Goal: Task Accomplishment & Management: Use online tool/utility

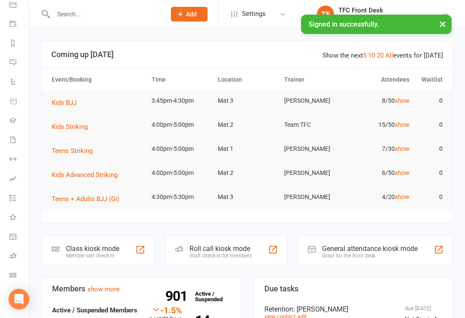
scroll to position [87, 1]
click at [10, 234] on icon at bounding box center [12, 236] width 7 height 7
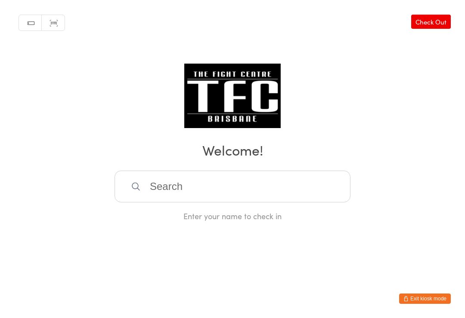
click at [294, 171] on div "Manual search Scanner input Check Out Welcome! Enter your name to check in" at bounding box center [232, 111] width 465 height 222
click at [279, 197] on input "search" at bounding box center [232, 187] width 236 height 32
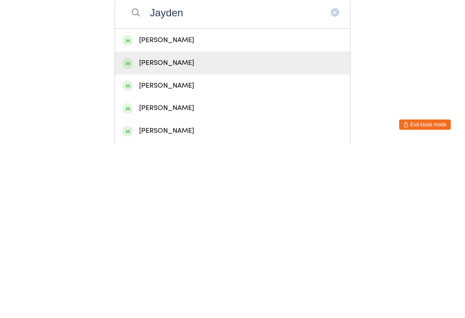
type input "Jayden"
click at [197, 231] on div "Jayden Midwood" at bounding box center [232, 237] width 220 height 12
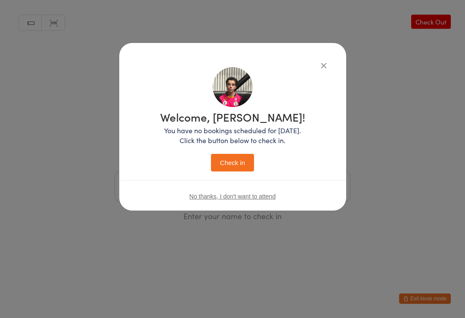
click at [236, 155] on button "Check in" at bounding box center [232, 163] width 43 height 18
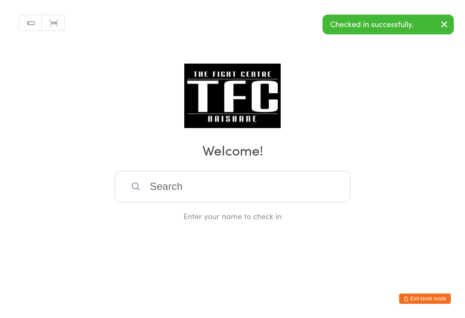
click at [139, 197] on input "search" at bounding box center [232, 187] width 236 height 32
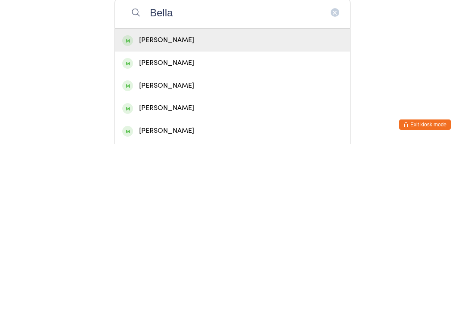
type input "Bella"
click at [141, 203] on div "Bella Franks" at bounding box center [232, 214] width 235 height 23
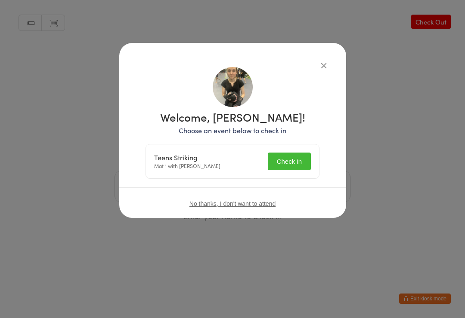
click at [292, 161] on button "Check in" at bounding box center [289, 162] width 43 height 18
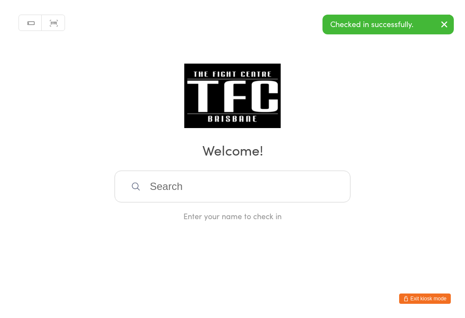
click at [194, 242] on html "You have now entered Kiosk Mode. Members will be able to check themselves in us…" at bounding box center [232, 159] width 465 height 318
click at [176, 203] on input "search" at bounding box center [232, 187] width 236 height 32
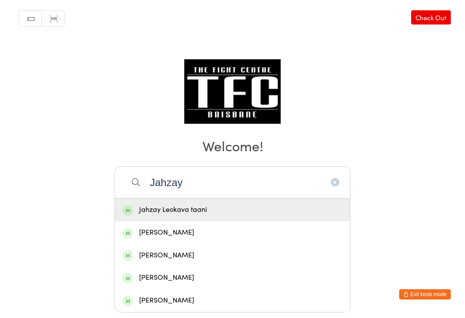
scroll to position [4, 0]
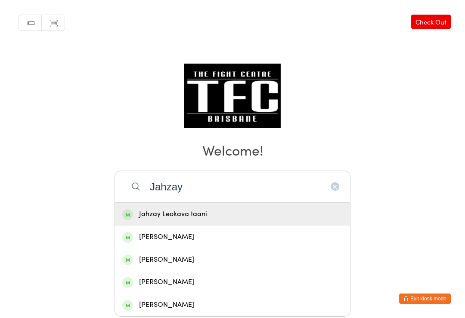
type input "Jahzay"
click at [147, 214] on div "Jahzay Leokava taani" at bounding box center [232, 215] width 220 height 12
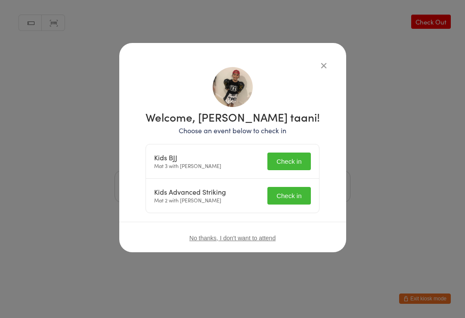
click at [287, 162] on button "Check in" at bounding box center [288, 162] width 43 height 18
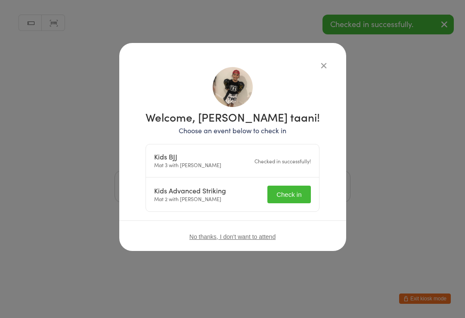
click at [289, 200] on button "Check in" at bounding box center [288, 195] width 43 height 18
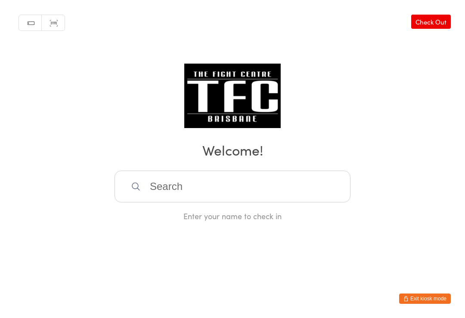
click at [259, 185] on input "search" at bounding box center [232, 187] width 236 height 32
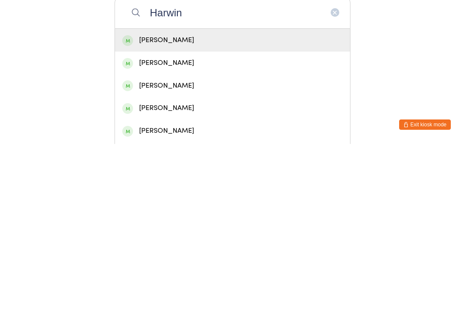
type input "Harwin"
click at [226, 209] on div "Harwin Raguse" at bounding box center [232, 215] width 220 height 12
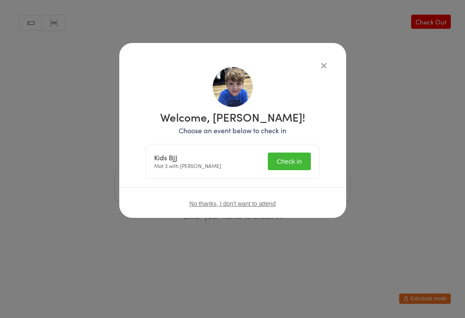
click at [286, 163] on button "Check in" at bounding box center [289, 162] width 43 height 18
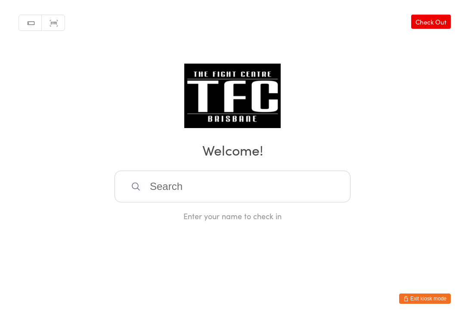
click at [315, 195] on input "search" at bounding box center [232, 187] width 236 height 32
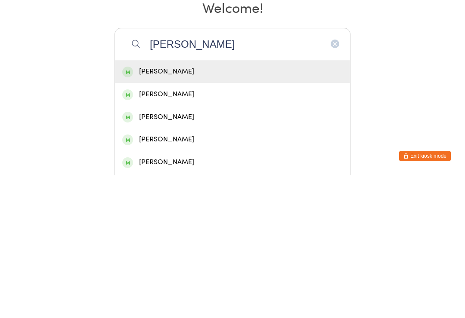
type input "Jacob nichols"
click at [175, 209] on div "Jacob Nichols" at bounding box center [232, 215] width 220 height 12
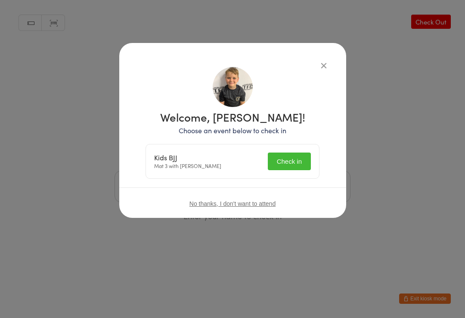
click at [289, 156] on button "Check in" at bounding box center [289, 162] width 43 height 18
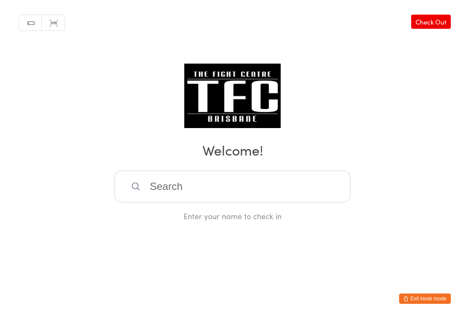
click at [160, 183] on input "search" at bounding box center [232, 187] width 236 height 32
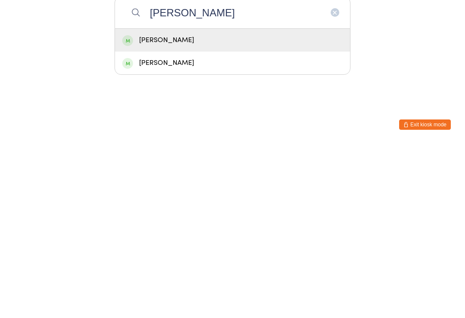
type input "Rohan"
click at [166, 231] on div "Rohan Grey" at bounding box center [232, 237] width 220 height 12
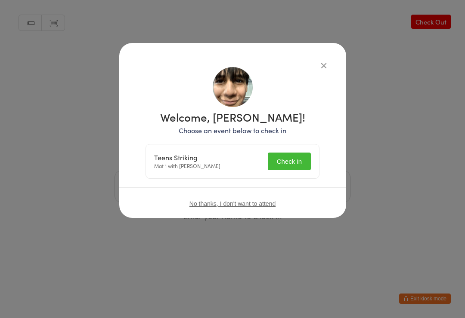
click at [287, 155] on button "Check in" at bounding box center [289, 162] width 43 height 18
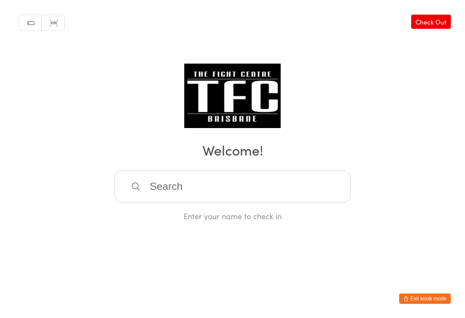
click at [234, 203] on input "search" at bounding box center [232, 187] width 236 height 32
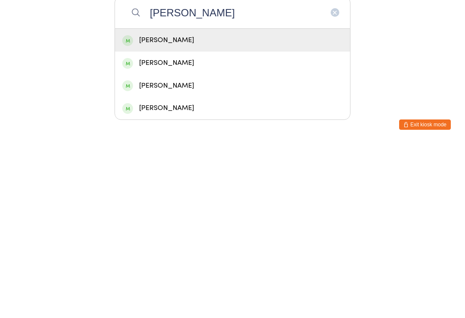
type input "Anthony"
click at [279, 209] on div "Anthony Lian" at bounding box center [232, 215] width 220 height 12
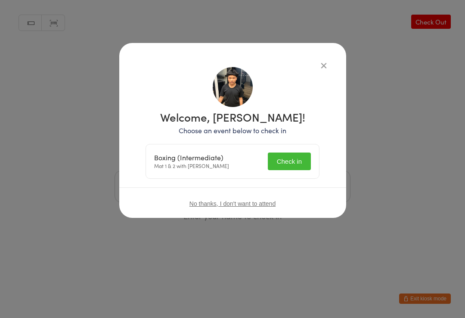
click at [300, 159] on button "Check in" at bounding box center [289, 162] width 43 height 18
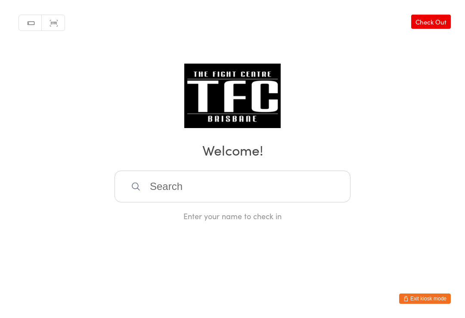
click at [277, 195] on input "search" at bounding box center [232, 187] width 236 height 32
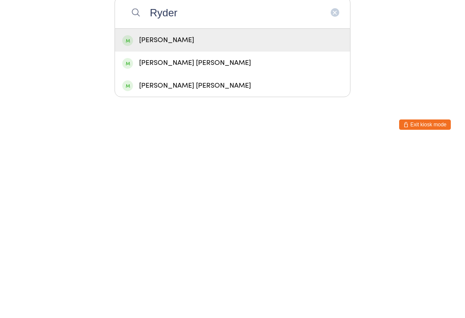
type input "Ryder"
click at [166, 231] on div "[PERSON_NAME] [PERSON_NAME]" at bounding box center [232, 237] width 220 height 12
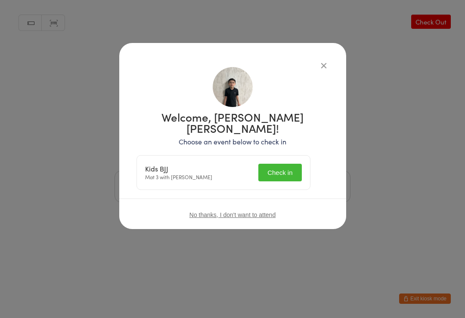
click at [300, 164] on button "Check in" at bounding box center [279, 173] width 43 height 18
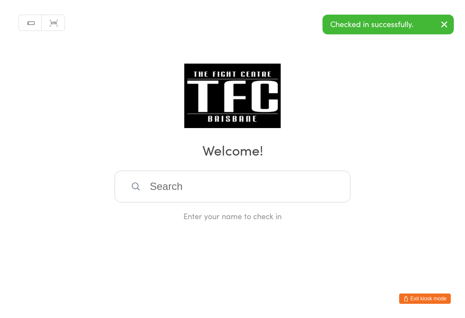
click at [142, 197] on input "search" at bounding box center [232, 187] width 236 height 32
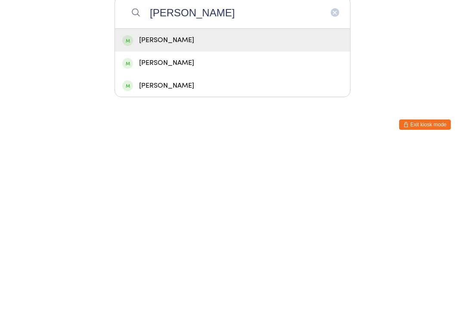
type input "Derek"
click at [179, 226] on div "Derek Oliveira" at bounding box center [232, 237] width 235 height 23
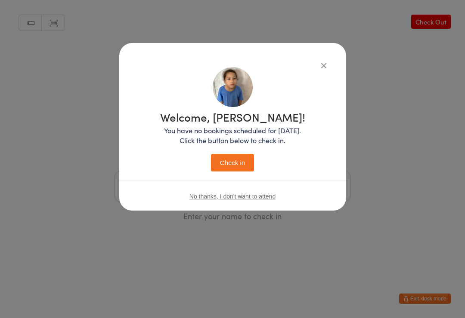
click at [234, 160] on button "Check in" at bounding box center [232, 163] width 43 height 18
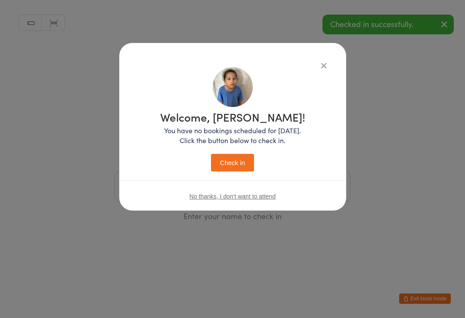
click at [234, 157] on button "Check in" at bounding box center [232, 163] width 43 height 18
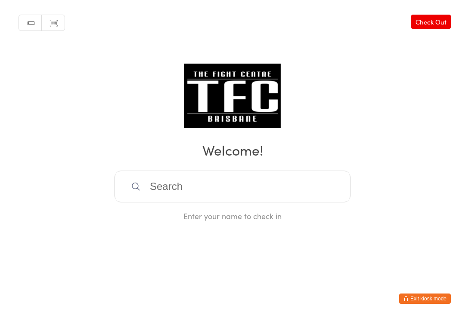
click at [269, 200] on input "search" at bounding box center [232, 187] width 236 height 32
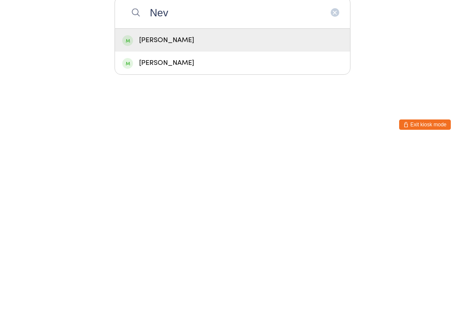
type input "Nev"
click at [205, 209] on div "Nevaeh Chong" at bounding box center [232, 215] width 220 height 12
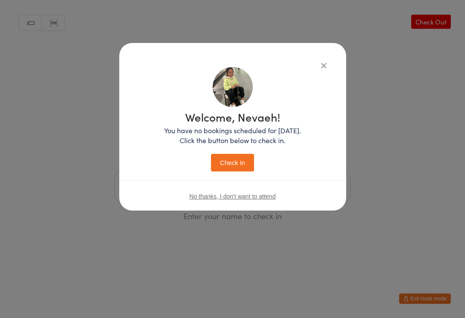
click at [224, 166] on button "Check in" at bounding box center [232, 163] width 43 height 18
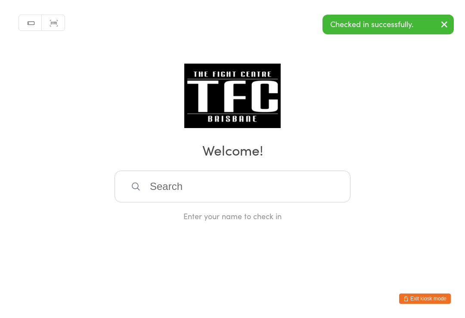
click at [266, 183] on input "search" at bounding box center [232, 187] width 236 height 32
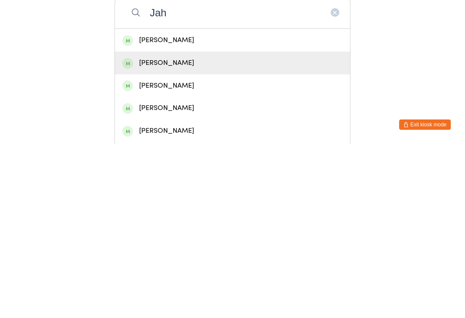
type input "Jah"
click at [186, 231] on div "Jahkya Chong" at bounding box center [232, 237] width 220 height 12
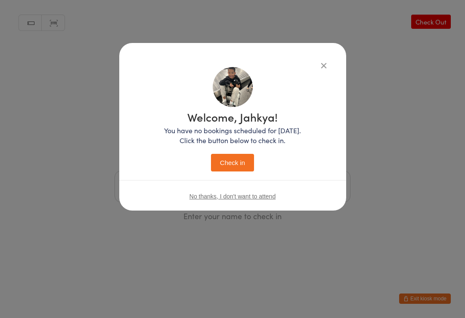
click at [240, 166] on button "Check in" at bounding box center [232, 163] width 43 height 18
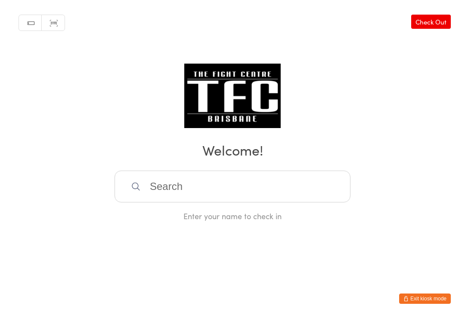
click at [277, 185] on input "search" at bounding box center [232, 187] width 236 height 32
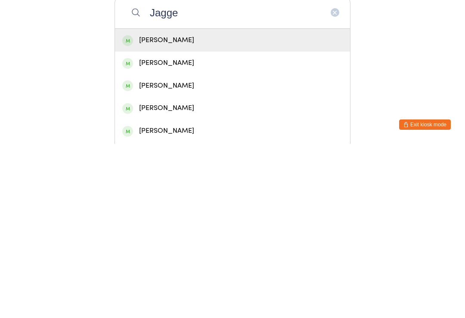
type input "Jagger"
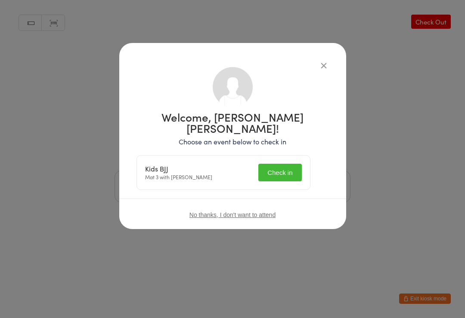
click at [297, 164] on button "Check in" at bounding box center [279, 173] width 43 height 18
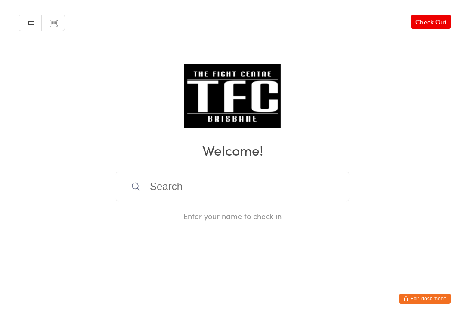
click at [215, 200] on input "search" at bounding box center [232, 187] width 236 height 32
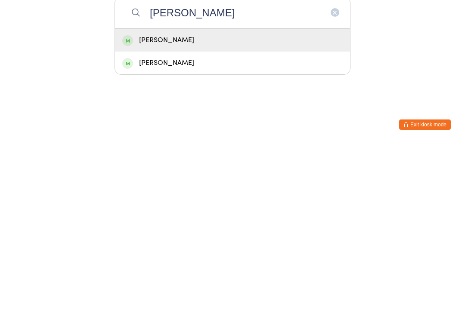
type input "Preston"
click at [228, 209] on div "Preston Nua" at bounding box center [232, 215] width 220 height 12
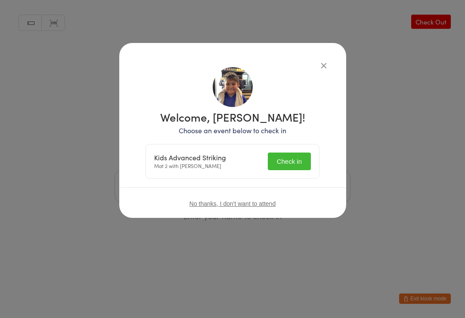
click at [290, 156] on button "Check in" at bounding box center [289, 162] width 43 height 18
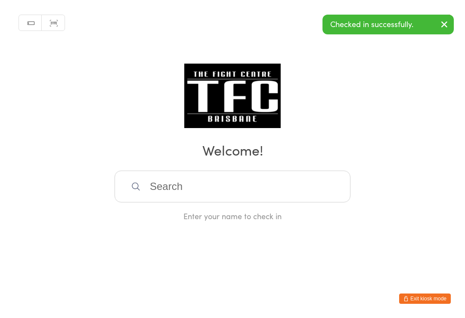
click at [257, 195] on input "search" at bounding box center [232, 187] width 236 height 32
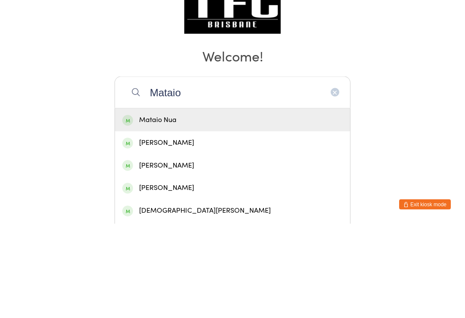
type input "Mataio"
click at [302, 209] on div "Mataio Nua" at bounding box center [232, 215] width 220 height 12
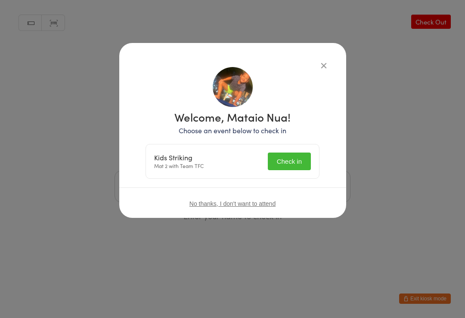
click at [291, 154] on button "Check in" at bounding box center [289, 162] width 43 height 18
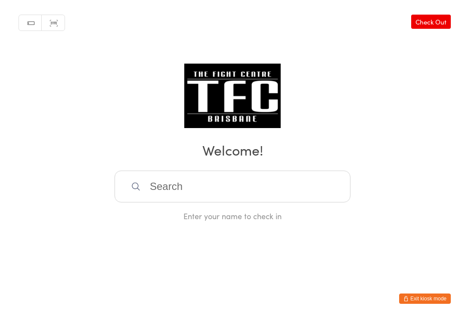
click at [269, 195] on input "search" at bounding box center [232, 187] width 236 height 32
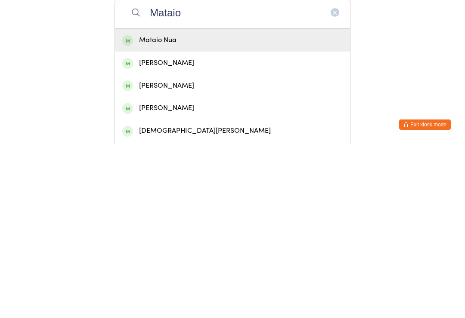
type input "Mataio"
click at [227, 209] on div "Mataio Nua" at bounding box center [232, 215] width 220 height 12
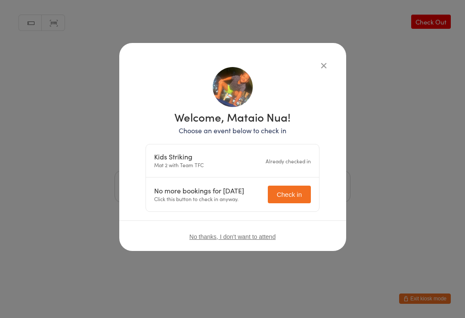
click at [323, 68] on icon "button" at bounding box center [323, 65] width 9 height 9
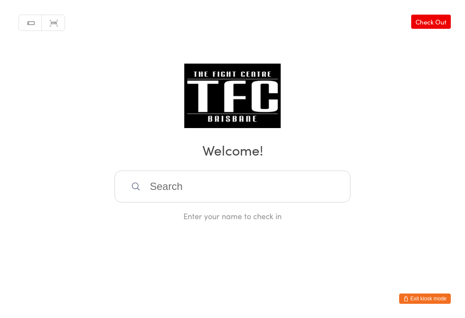
click at [279, 183] on input "search" at bounding box center [232, 187] width 236 height 32
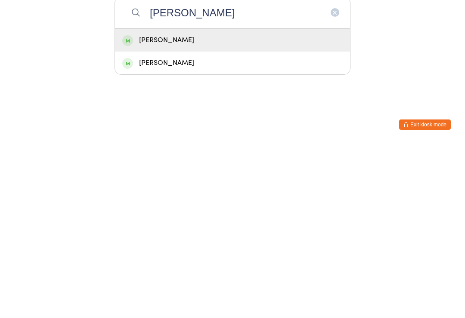
type input "Preston"
click at [225, 209] on div "Preston Nua" at bounding box center [232, 215] width 220 height 12
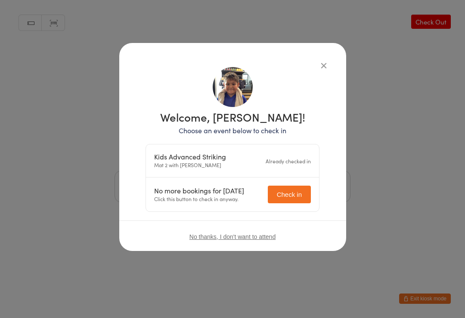
click at [323, 65] on icon "button" at bounding box center [323, 65] width 9 height 9
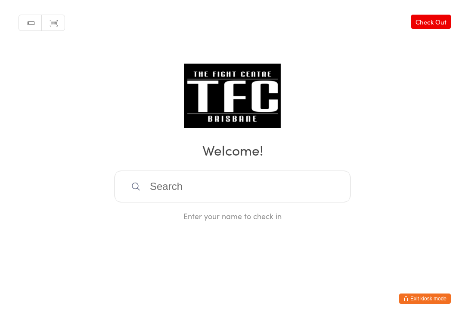
click at [263, 200] on input "search" at bounding box center [232, 187] width 236 height 32
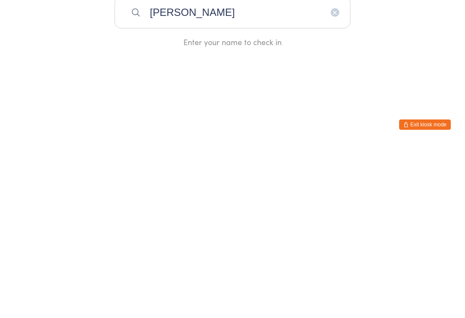
type input "Rohan"
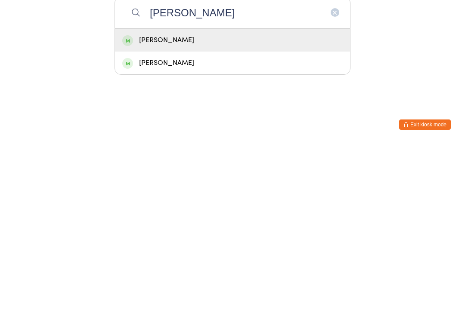
click at [200, 209] on div "Rohan Gill" at bounding box center [232, 215] width 220 height 12
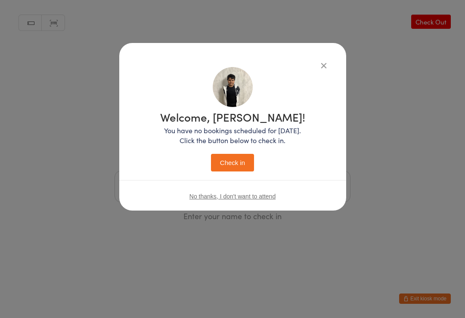
click at [238, 164] on button "Check in" at bounding box center [232, 163] width 43 height 18
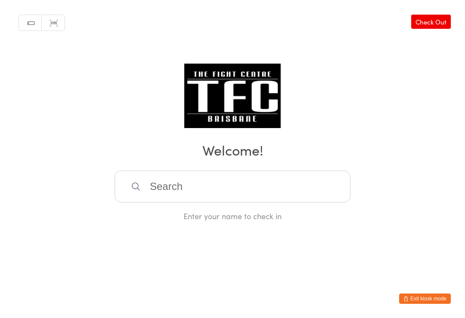
click at [197, 186] on input "search" at bounding box center [232, 187] width 236 height 32
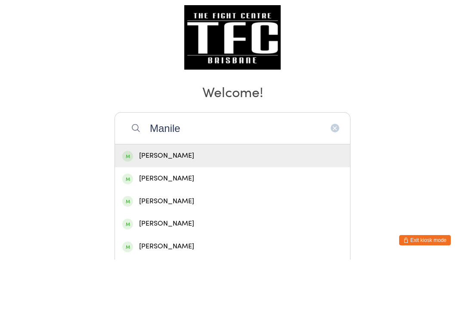
click at [411, 109] on div "Manual search Scanner input Check Out Welcome! Manile Manile Vakavelo Hailey Ma…" at bounding box center [232, 111] width 465 height 222
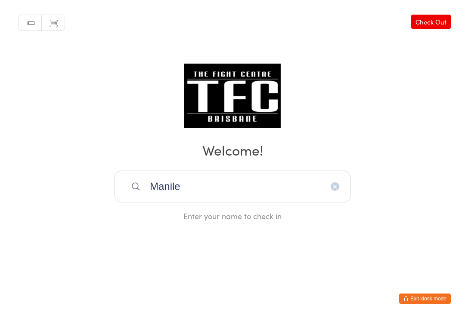
click at [242, 190] on input "Manile" at bounding box center [232, 187] width 236 height 32
click at [230, 192] on input "Manile" at bounding box center [232, 187] width 236 height 32
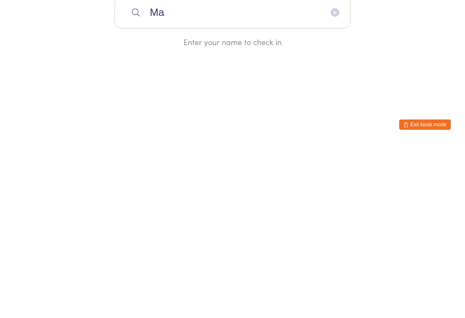
type input "M"
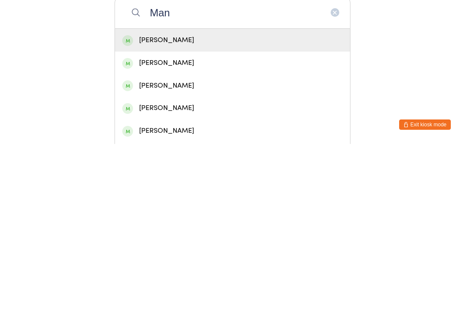
click at [374, 67] on html "You have now entered Kiosk Mode. Members will be able to check themselves in us…" at bounding box center [232, 159] width 465 height 318
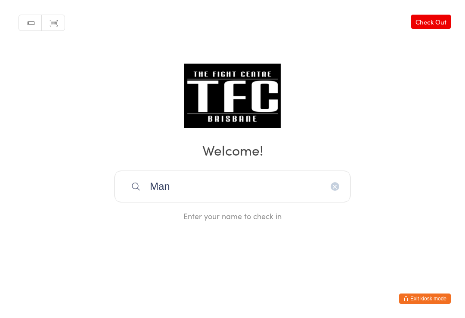
click at [263, 188] on input "Man" at bounding box center [232, 187] width 236 height 32
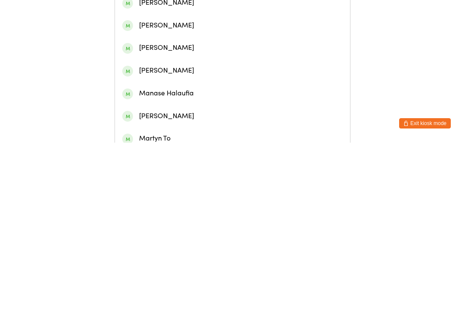
scroll to position [74, 0]
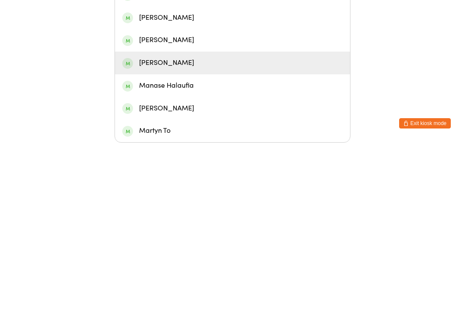
type input "Mann"
click at [174, 233] on div "Manile Vakavelo" at bounding box center [232, 239] width 220 height 12
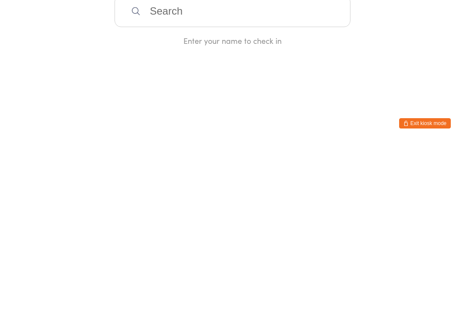
scroll to position [0, 0]
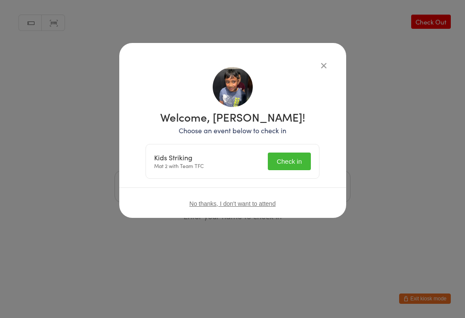
click at [291, 159] on button "Check in" at bounding box center [289, 162] width 43 height 18
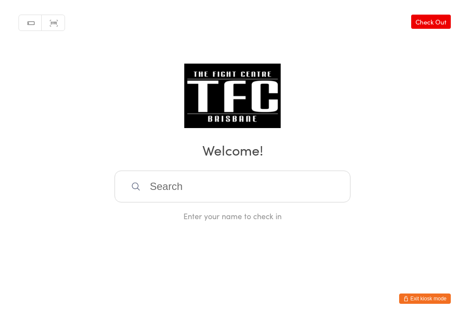
click at [287, 168] on div "Manual search Scanner input Check Out Welcome! Enter your name to check in" at bounding box center [232, 111] width 465 height 222
click at [324, 180] on input "search" at bounding box center [232, 187] width 236 height 32
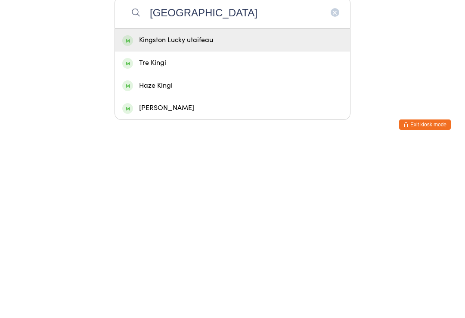
type input "Kingston"
click at [250, 209] on div "Kingston Lucky utaifeau" at bounding box center [232, 215] width 220 height 12
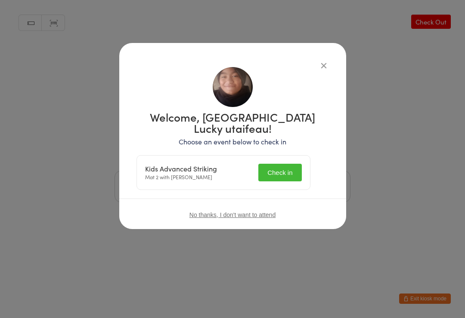
click at [294, 164] on button "Check in" at bounding box center [279, 173] width 43 height 18
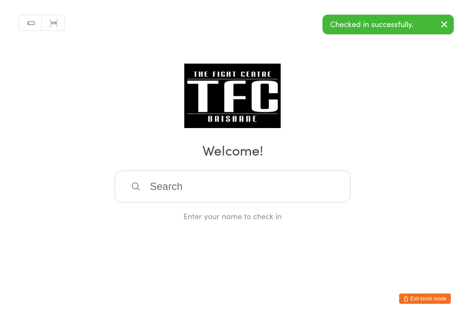
click at [272, 201] on input "search" at bounding box center [232, 187] width 236 height 32
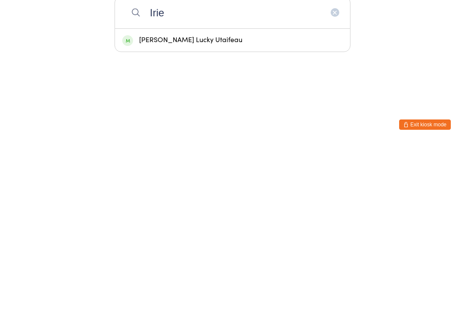
type input "Irie"
click at [223, 209] on div "Irie Lovell Lucky Utaifeau" at bounding box center [232, 215] width 220 height 12
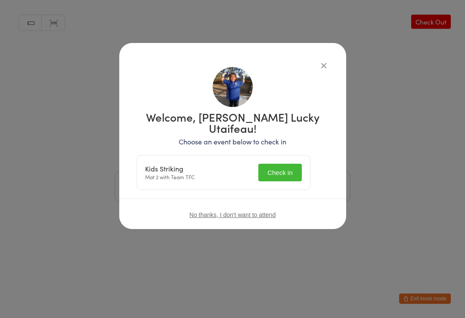
click at [290, 164] on button "Check in" at bounding box center [279, 173] width 43 height 18
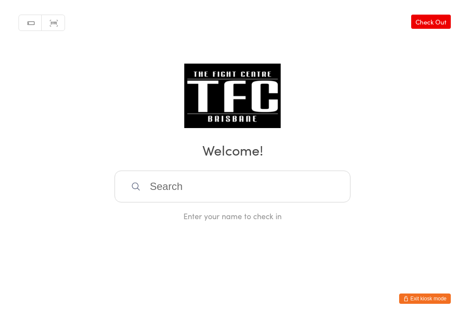
click at [160, 180] on input "search" at bounding box center [232, 187] width 236 height 32
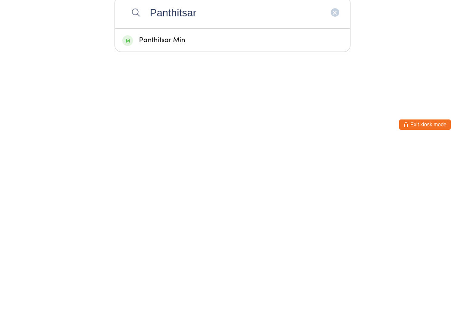
type input "Panthitsar"
click at [166, 209] on div "Panthitsar Min" at bounding box center [232, 215] width 220 height 12
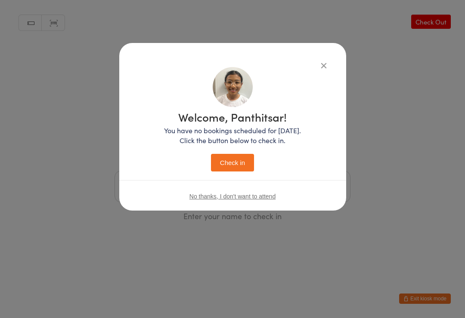
click at [235, 159] on button "Check in" at bounding box center [232, 163] width 43 height 18
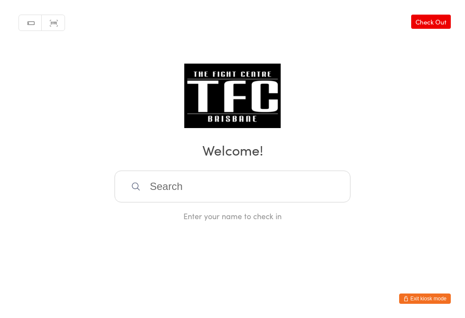
click at [186, 189] on input "search" at bounding box center [232, 187] width 236 height 32
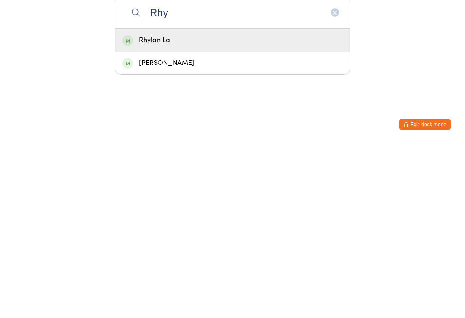
type input "Rhy"
click at [178, 209] on div "Rhylan La" at bounding box center [232, 215] width 220 height 12
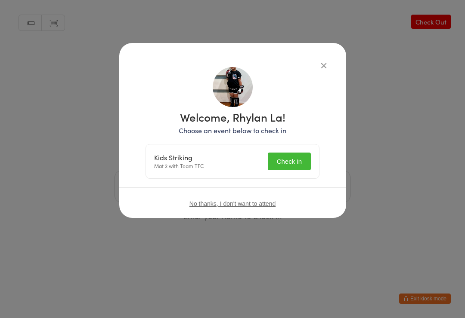
click at [283, 168] on button "Check in" at bounding box center [289, 162] width 43 height 18
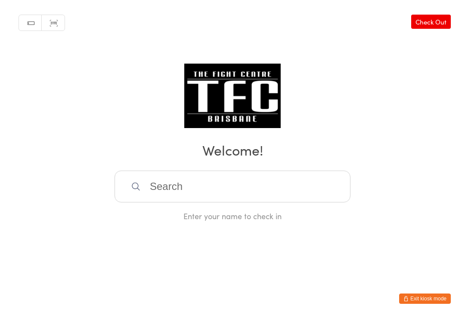
click at [252, 186] on input "search" at bounding box center [232, 187] width 236 height 32
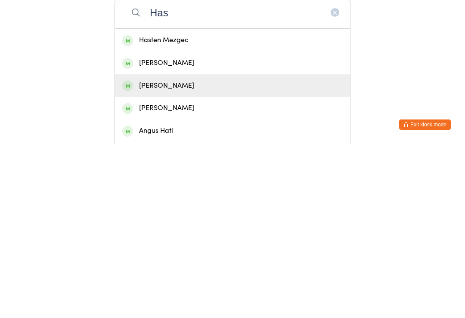
type input "Has"
click at [196, 254] on div "Hasnan Ramazani" at bounding box center [232, 260] width 220 height 12
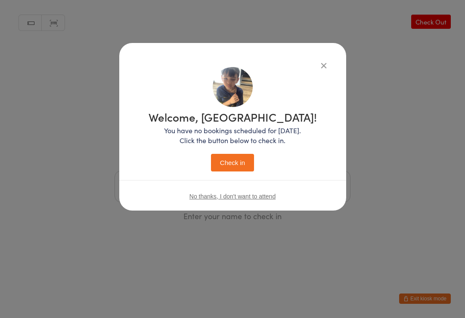
click at [241, 161] on button "Check in" at bounding box center [232, 163] width 43 height 18
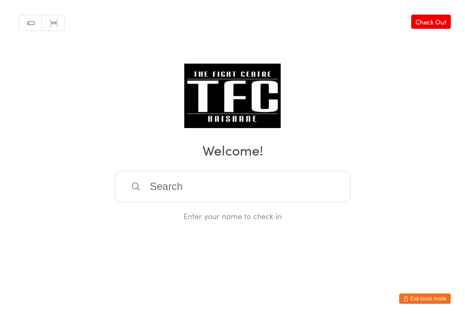
click at [227, 187] on input "search" at bounding box center [232, 187] width 236 height 32
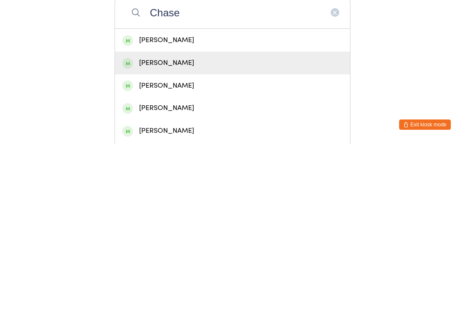
type input "Chase"
click at [170, 231] on div "[PERSON_NAME]" at bounding box center [232, 237] width 220 height 12
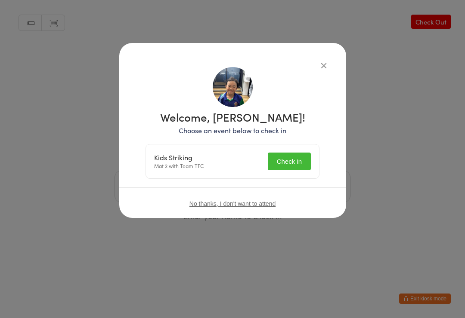
click at [275, 165] on button "Check in" at bounding box center [289, 162] width 43 height 18
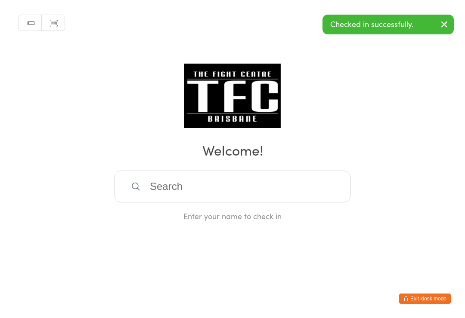
click at [293, 190] on input "search" at bounding box center [232, 187] width 236 height 32
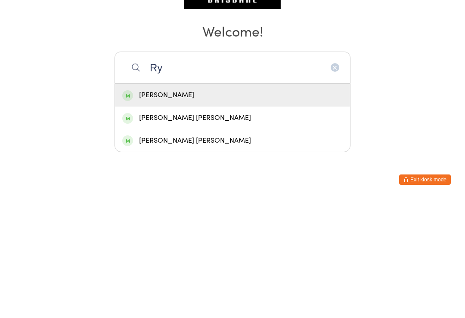
type input "R"
type input "Ryder"
click at [151, 203] on div "Ryder Tran" at bounding box center [232, 214] width 235 height 23
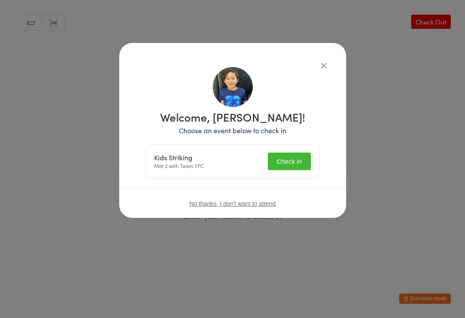
click at [297, 157] on button "Check in" at bounding box center [289, 162] width 43 height 18
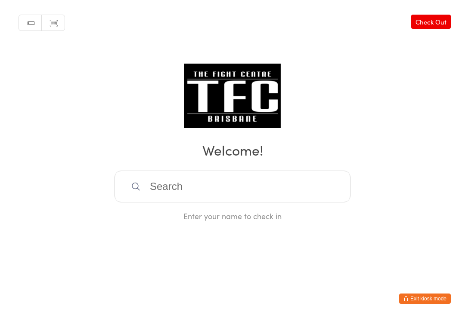
click at [227, 191] on input "search" at bounding box center [232, 187] width 236 height 32
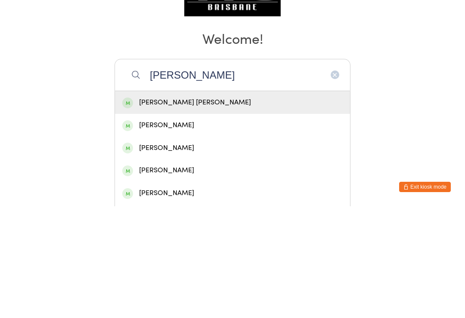
type input "Jeremih"
click at [172, 209] on div "Jeremih Davis" at bounding box center [232, 215] width 220 height 12
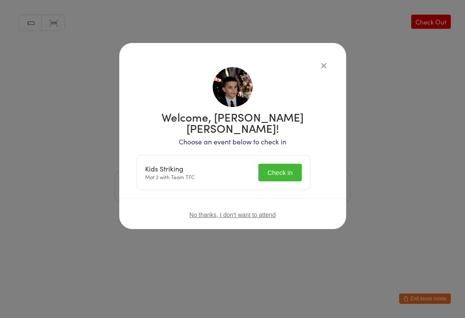
click at [287, 164] on button "Check in" at bounding box center [279, 173] width 43 height 18
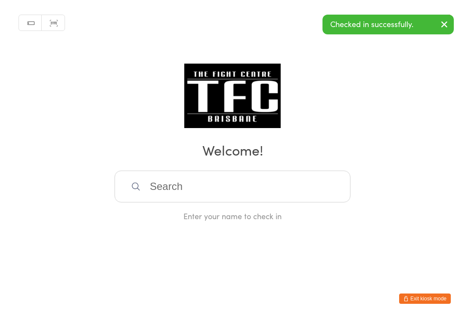
click at [215, 203] on input "search" at bounding box center [232, 187] width 236 height 32
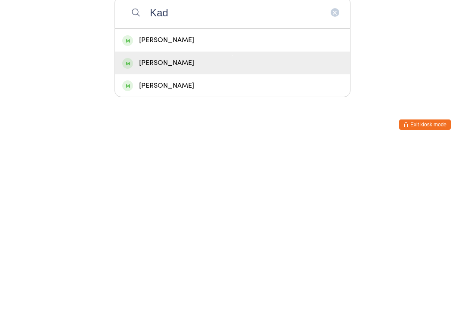
type input "Kad"
click at [146, 231] on div "[PERSON_NAME]" at bounding box center [232, 237] width 220 height 12
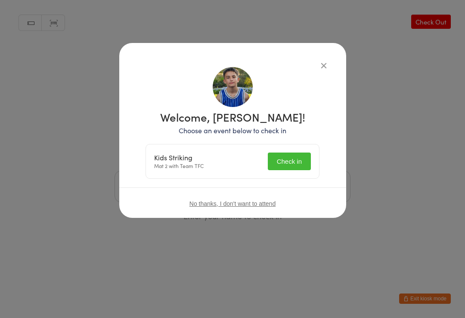
click at [286, 137] on div "Welcome, Kado Davis! Choose an event below to check in Kids Striking Mat 2 with…" at bounding box center [232, 145] width 174 height 68
click at [296, 163] on button "Check in" at bounding box center [289, 162] width 43 height 18
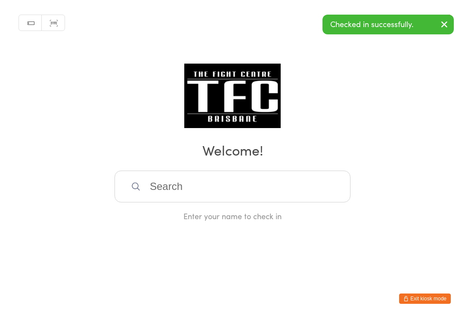
click at [188, 176] on input "search" at bounding box center [232, 187] width 236 height 32
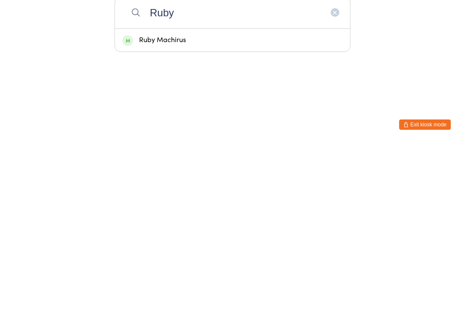
type input "Ruby"
click at [135, 209] on div "Ruby Machirus" at bounding box center [232, 215] width 220 height 12
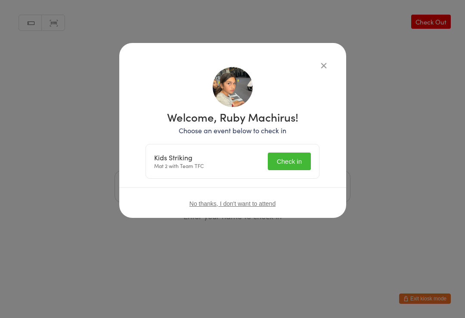
click at [291, 160] on button "Check in" at bounding box center [289, 162] width 43 height 18
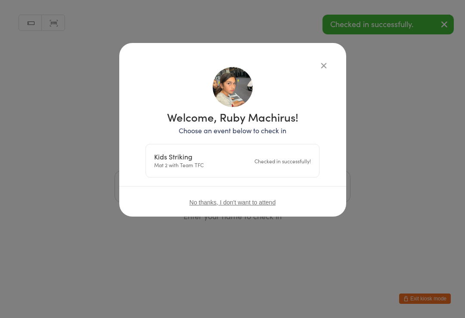
click at [324, 70] on icon "button" at bounding box center [323, 65] width 9 height 9
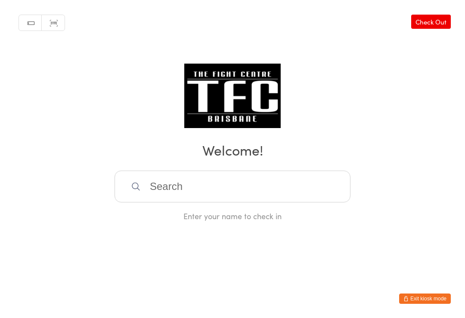
click at [190, 185] on input "search" at bounding box center [232, 187] width 236 height 32
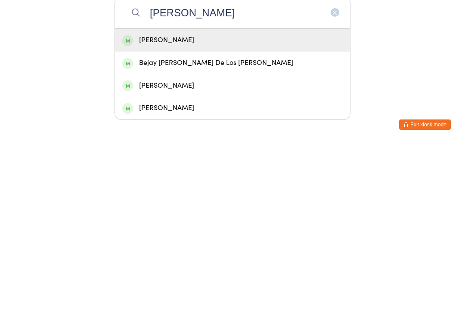
type input "Reyes"
click at [169, 209] on div "Reyes Rolfe" at bounding box center [232, 215] width 220 height 12
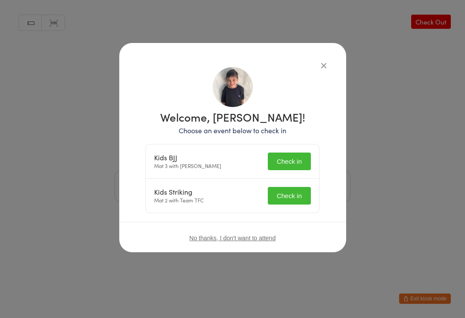
click at [289, 160] on button "Check in" at bounding box center [289, 162] width 43 height 18
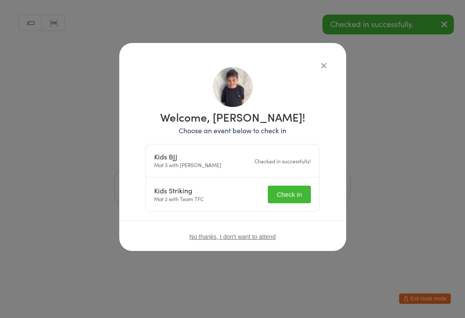
click at [290, 189] on button "Check in" at bounding box center [289, 195] width 43 height 18
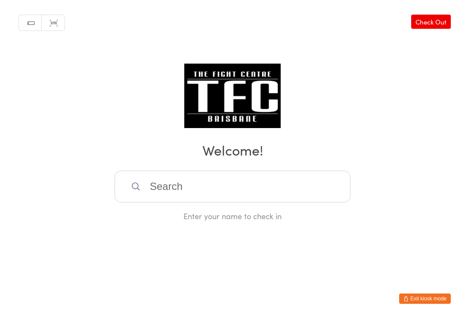
click at [222, 176] on input "search" at bounding box center [232, 187] width 236 height 32
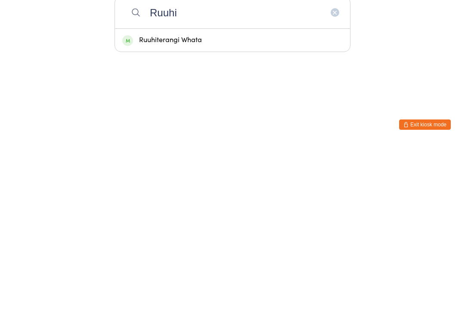
type input "Ruuhi"
click at [188, 209] on div "Ruuhiterangi Whata" at bounding box center [232, 215] width 220 height 12
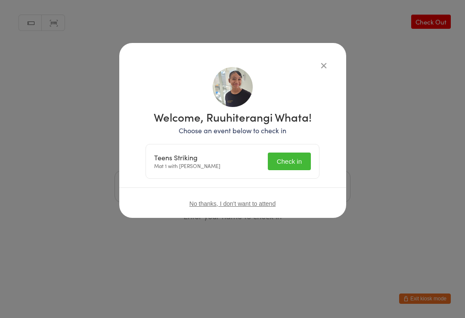
click at [280, 157] on button "Check in" at bounding box center [289, 162] width 43 height 18
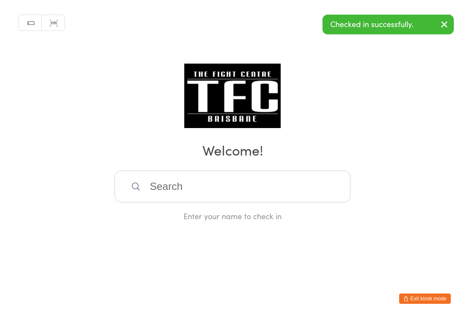
click at [220, 191] on input "search" at bounding box center [232, 187] width 236 height 32
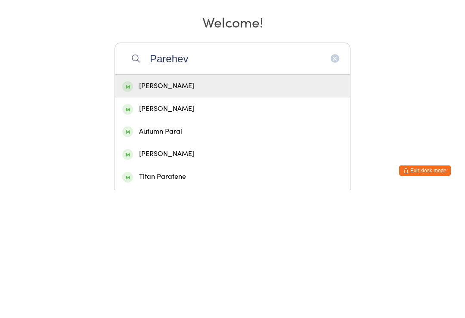
click at [181, 43] on div "Manual search Scanner input Check Out Welcome! Parehev Parehe Andersen Sam Park…" at bounding box center [232, 111] width 465 height 222
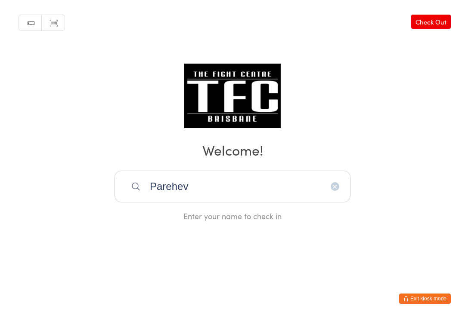
click at [213, 183] on input "Parehev" at bounding box center [232, 187] width 236 height 32
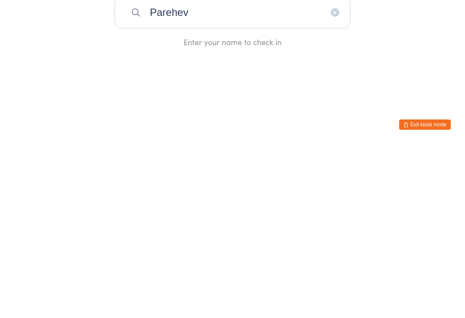
click at [201, 171] on input "Parehev" at bounding box center [232, 187] width 236 height 32
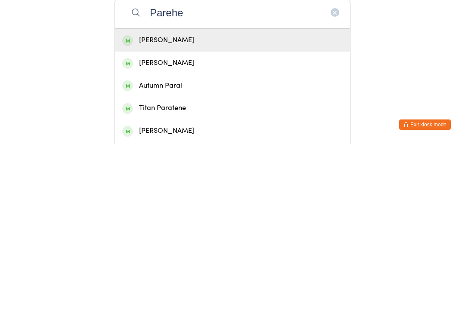
type input "Parehe"
click at [192, 209] on div "Parehe Andersen" at bounding box center [232, 215] width 220 height 12
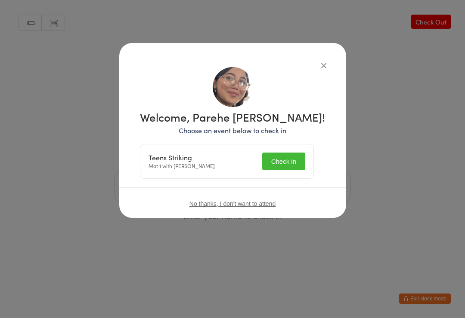
click at [293, 162] on button "Check in" at bounding box center [283, 162] width 43 height 18
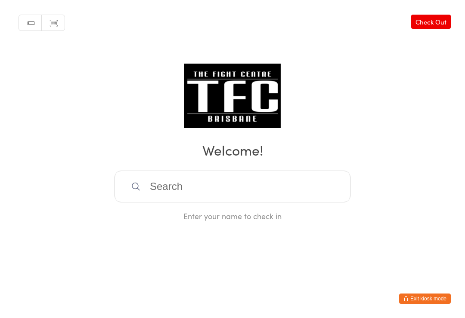
click at [206, 168] on div "Manual search Scanner input Check Out Welcome! Enter your name to check in" at bounding box center [232, 111] width 465 height 222
click at [213, 198] on input "search" at bounding box center [232, 187] width 236 height 32
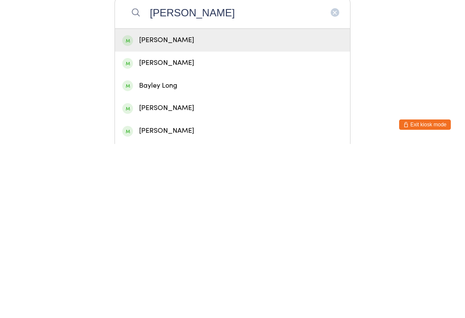
type input "Lucas ba"
click at [181, 209] on div "[PERSON_NAME]" at bounding box center [232, 215] width 220 height 12
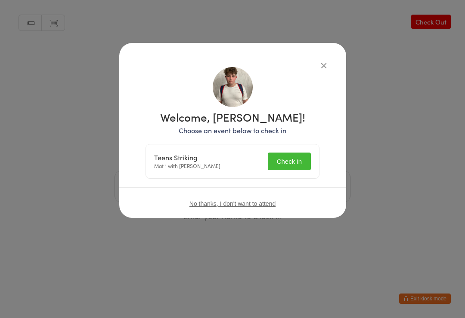
click at [293, 161] on button "Check in" at bounding box center [289, 162] width 43 height 18
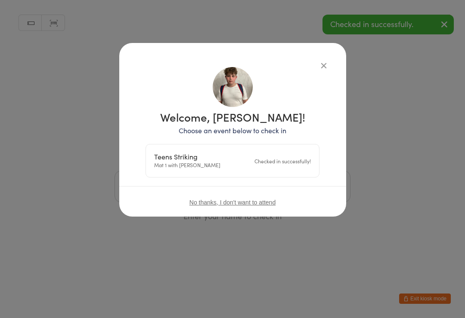
click at [327, 56] on div "Welcome, Lucas Bailey! Choose an event below to check in Teens Striking Mat 1 w…" at bounding box center [232, 130] width 227 height 174
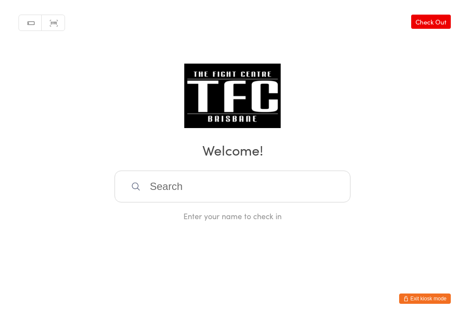
click at [208, 191] on input "search" at bounding box center [232, 187] width 236 height 32
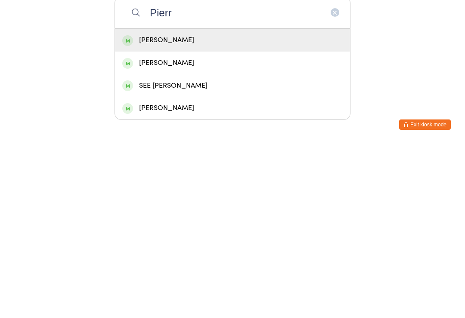
type input "Pierr"
click at [195, 209] on div "Pierre Rossi" at bounding box center [232, 215] width 220 height 12
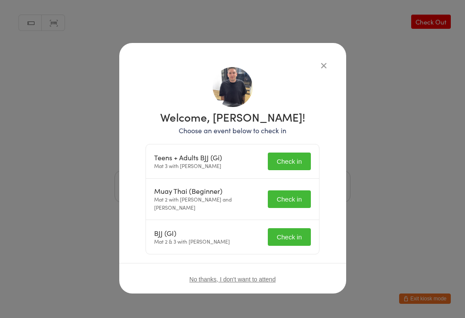
click at [293, 193] on button "Check in" at bounding box center [289, 200] width 43 height 18
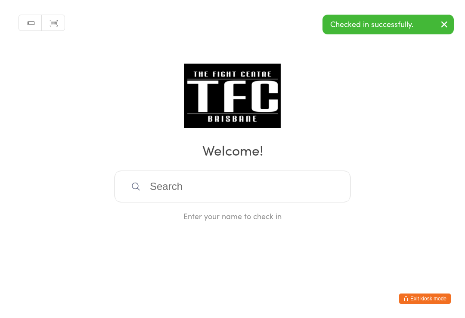
click at [199, 188] on input "search" at bounding box center [232, 187] width 236 height 32
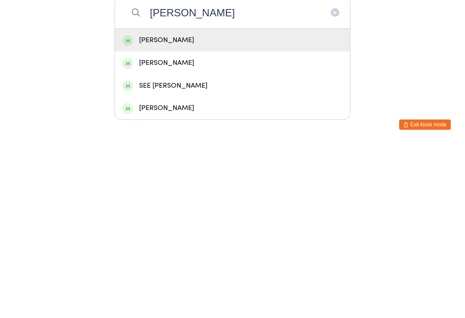
type input "Pierre"
click at [222, 209] on div "Pierre Rossi" at bounding box center [232, 215] width 220 height 12
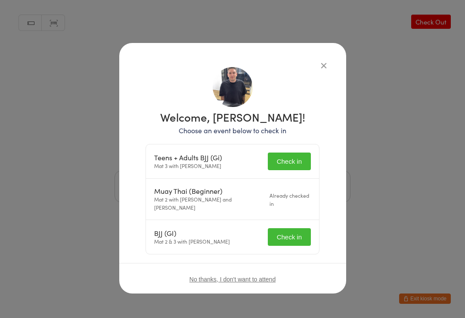
click at [297, 163] on button "Check in" at bounding box center [289, 162] width 43 height 18
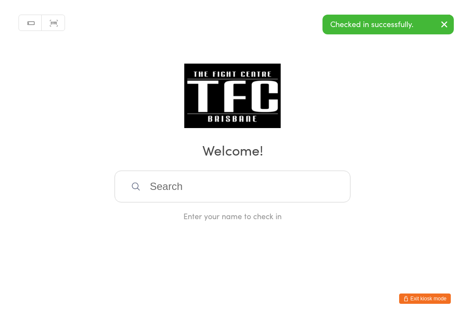
click at [193, 194] on input "search" at bounding box center [232, 187] width 236 height 32
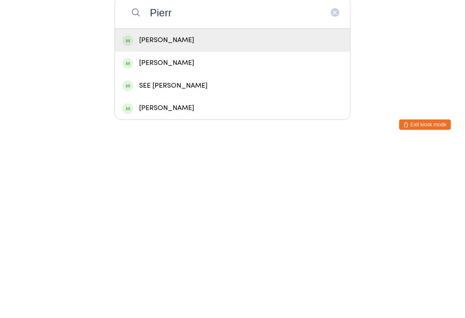
type input "Pierr"
click at [206, 209] on div "Pierre Rossi" at bounding box center [232, 215] width 220 height 12
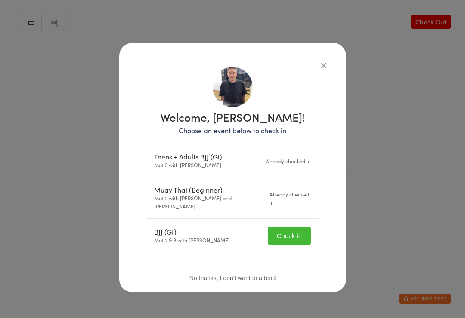
click at [296, 227] on button "Check in" at bounding box center [289, 236] width 43 height 18
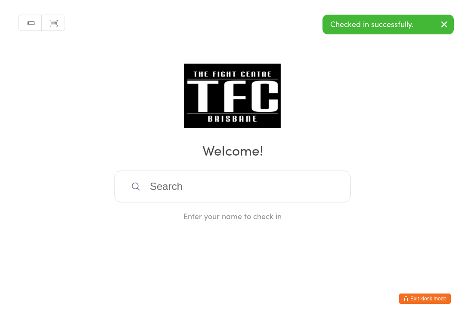
click at [68, 189] on div "Manual search Scanner input Check Out Welcome! Enter your name to check in" at bounding box center [232, 111] width 465 height 222
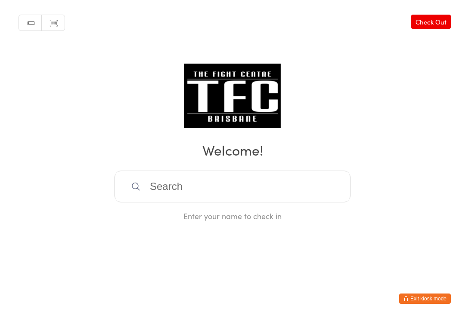
click at [243, 182] on input "search" at bounding box center [232, 187] width 236 height 32
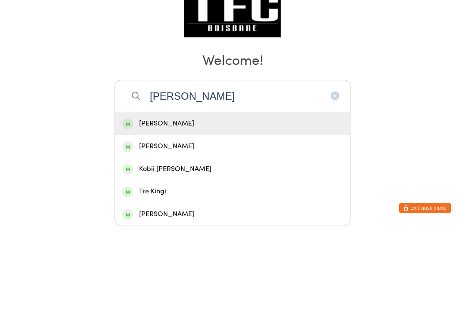
type input "Kier"
click at [171, 209] on div "Kieran Barber" at bounding box center [232, 215] width 220 height 12
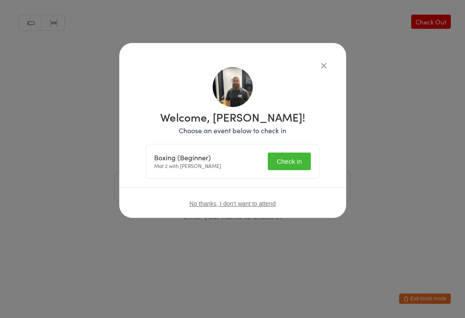
click at [289, 155] on button "Check in" at bounding box center [289, 162] width 43 height 18
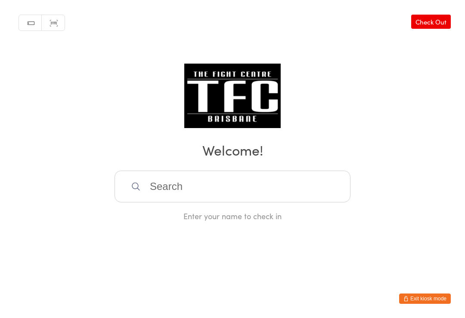
click at [167, 203] on input "search" at bounding box center [232, 187] width 236 height 32
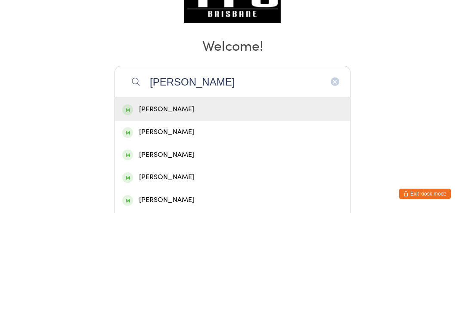
type input "Bailey vau"
click at [179, 209] on div "[PERSON_NAME]" at bounding box center [232, 215] width 220 height 12
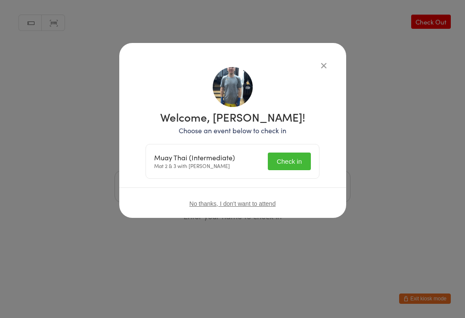
click at [287, 166] on button "Check in" at bounding box center [289, 162] width 43 height 18
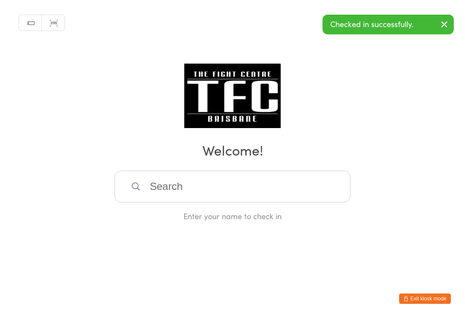
click at [210, 198] on input "search" at bounding box center [232, 187] width 236 height 32
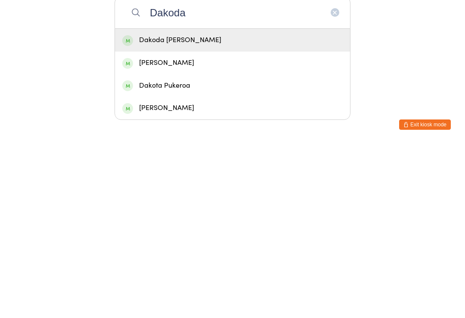
type input "Dakoda"
click at [237, 209] on div "Dakoda Milton" at bounding box center [232, 215] width 220 height 12
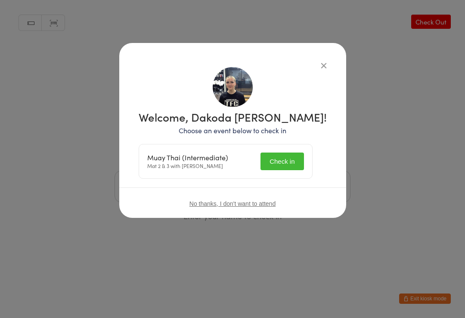
click at [281, 158] on button "Check in" at bounding box center [281, 162] width 43 height 18
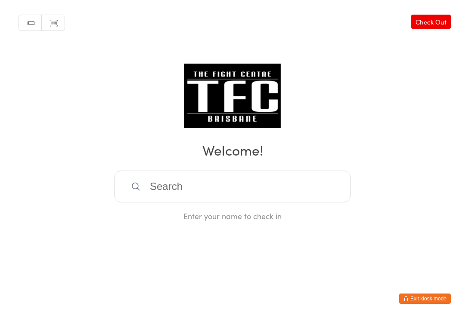
click at [187, 188] on input "search" at bounding box center [232, 187] width 236 height 32
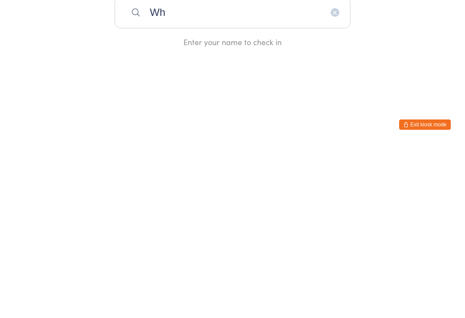
type input "W"
click at [430, 294] on button "Exit kiosk mode" at bounding box center [425, 299] width 52 height 10
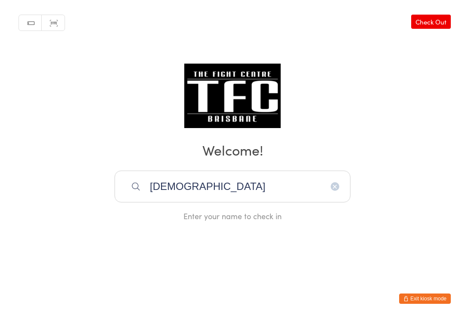
click at [219, 184] on input "Shiva" at bounding box center [232, 187] width 236 height 32
click at [207, 195] on input "Shiv" at bounding box center [232, 187] width 236 height 32
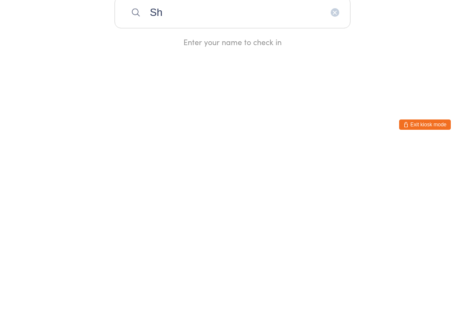
type input "S"
type input "Shiva"
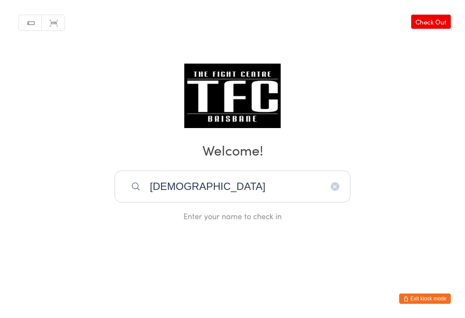
click at [333, 187] on icon "button" at bounding box center [334, 186] width 7 height 7
click at [216, 198] on input "Ku" at bounding box center [232, 187] width 236 height 32
click at [214, 189] on input "Kup" at bounding box center [232, 187] width 236 height 32
click at [213, 184] on input "Kupe" at bounding box center [232, 187] width 236 height 32
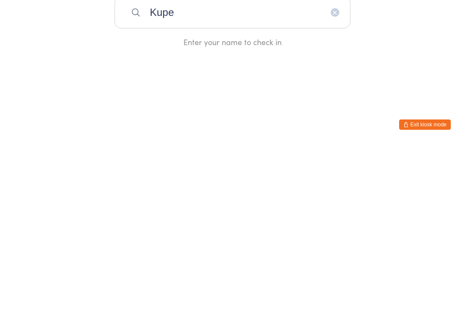
type input "Kupe"
click at [246, 171] on input "Kupe" at bounding box center [232, 187] width 236 height 32
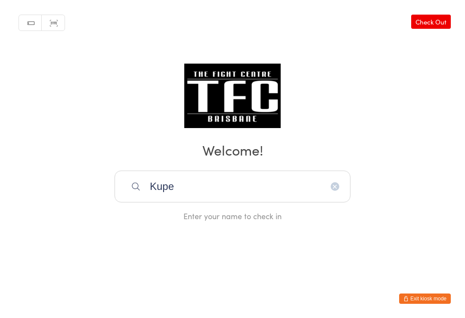
click at [338, 190] on icon "button" at bounding box center [334, 186] width 7 height 7
click at [214, 190] on input "M" at bounding box center [232, 187] width 236 height 32
click at [194, 190] on input "Ma" at bounding box center [232, 187] width 236 height 32
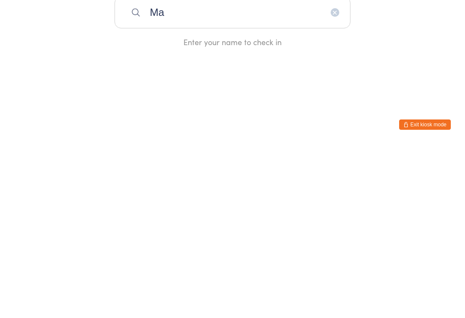
type input "Mar"
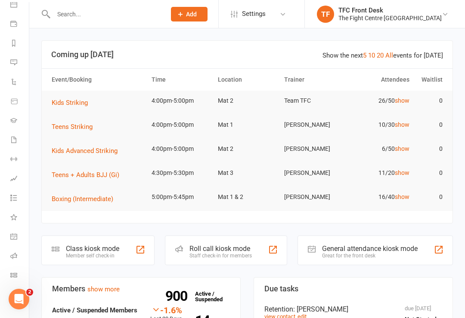
scroll to position [87, 0]
click at [15, 239] on icon at bounding box center [13, 237] width 3 height 3
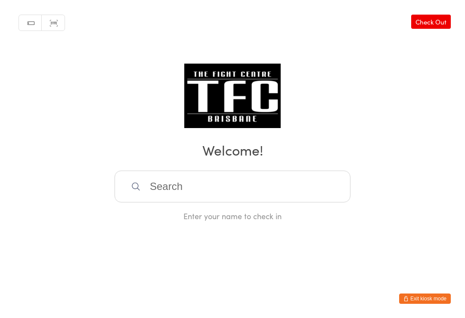
click at [179, 195] on input "search" at bounding box center [232, 187] width 236 height 32
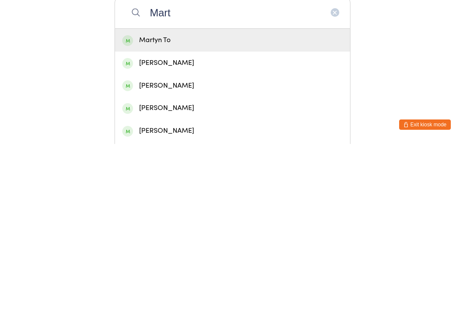
type input "Mart"
click at [168, 209] on div "Martyn To" at bounding box center [232, 215] width 220 height 12
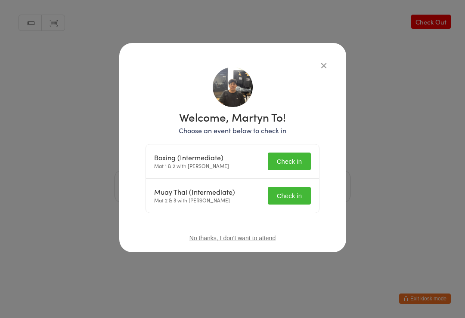
click at [290, 163] on button "Check in" at bounding box center [289, 162] width 43 height 18
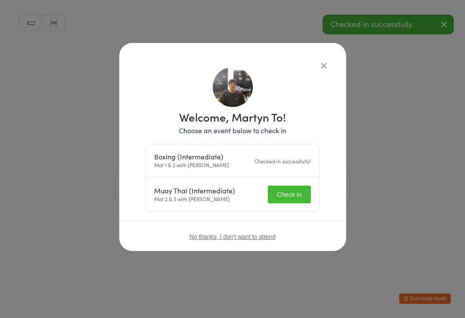
click at [287, 191] on button "Check in" at bounding box center [289, 195] width 43 height 18
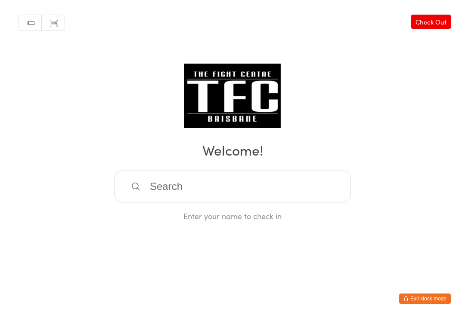
click at [301, 194] on input "search" at bounding box center [232, 187] width 236 height 32
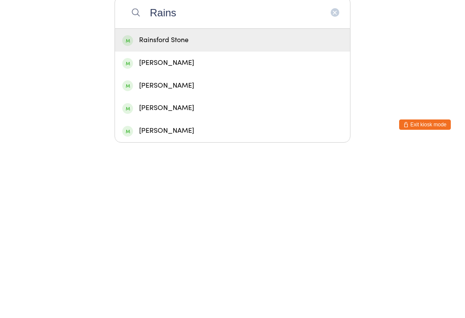
type input "Rains"
click at [202, 209] on div "Rainsford Stone" at bounding box center [232, 215] width 220 height 12
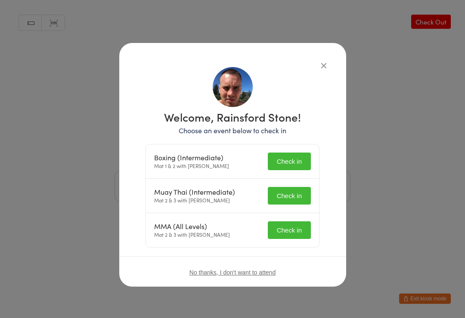
click at [292, 154] on button "Check in" at bounding box center [289, 162] width 43 height 18
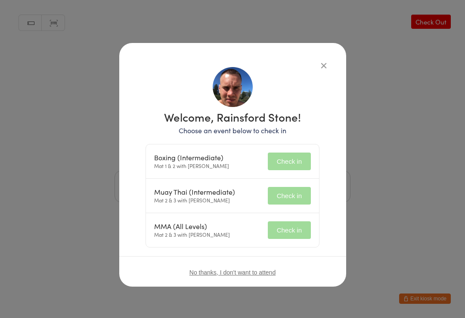
click at [289, 197] on button "Check in" at bounding box center [289, 196] width 43 height 18
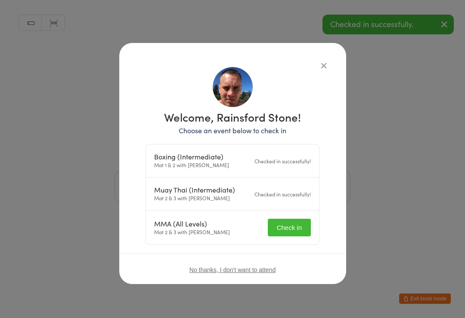
click at [290, 228] on button "Check in" at bounding box center [289, 228] width 43 height 18
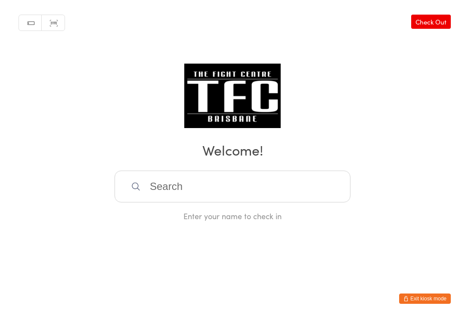
click at [194, 201] on input "search" at bounding box center [232, 187] width 236 height 32
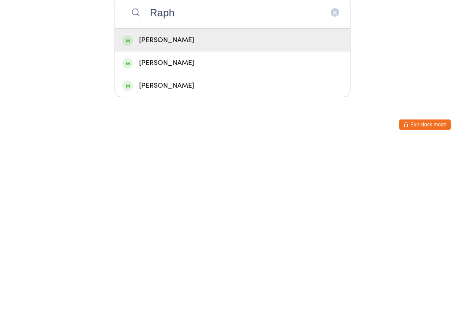
type input "Raph"
click at [301, 209] on div "[PERSON_NAME]" at bounding box center [232, 215] width 220 height 12
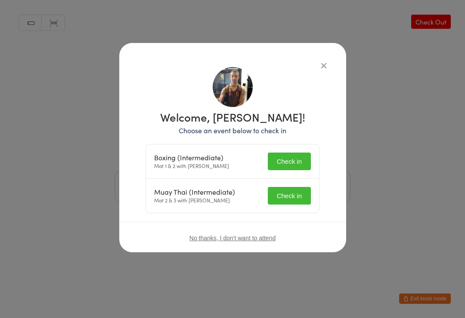
click at [289, 161] on button "Check in" at bounding box center [289, 162] width 43 height 18
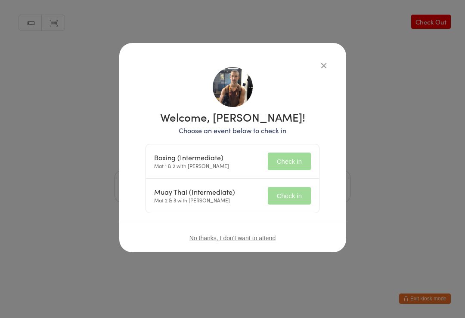
click at [285, 188] on button "Check in" at bounding box center [289, 196] width 43 height 18
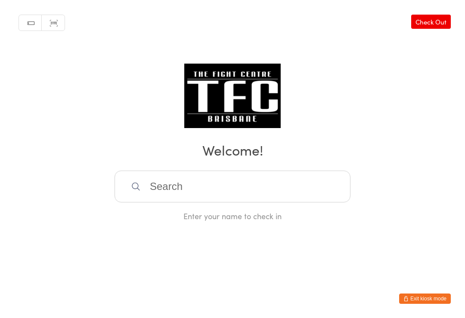
click at [266, 179] on input "search" at bounding box center [232, 187] width 236 height 32
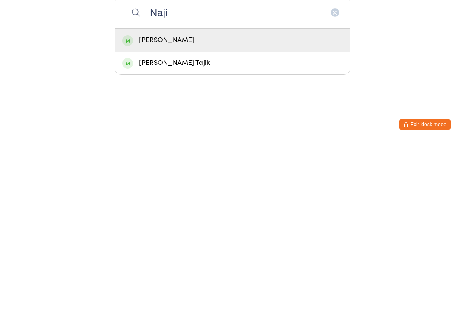
type input "Naji"
click at [261, 209] on div "[PERSON_NAME]" at bounding box center [232, 215] width 220 height 12
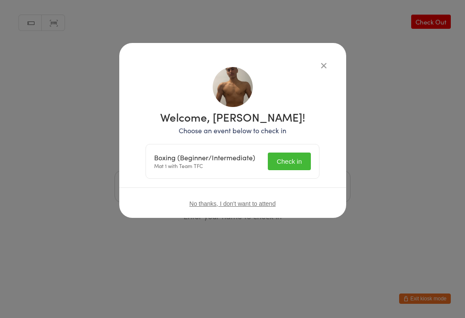
click at [286, 159] on button "Check in" at bounding box center [289, 162] width 43 height 18
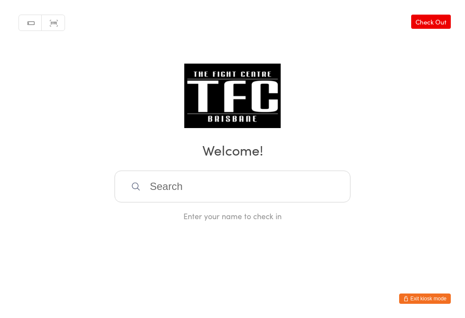
click at [169, 194] on input "search" at bounding box center [232, 187] width 236 height 32
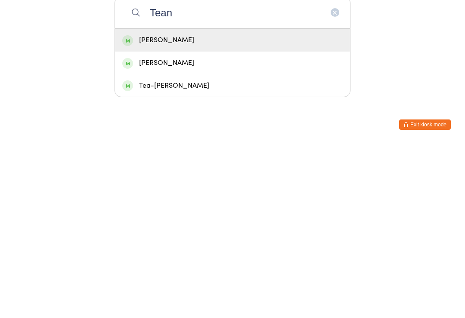
type input "Tean"
click at [184, 209] on div "[PERSON_NAME]" at bounding box center [232, 215] width 220 height 12
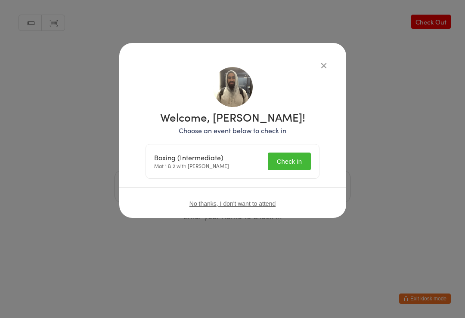
click at [287, 151] on div "Boxing (Intermediate) Mat 1 & 2 with [PERSON_NAME] Check in" at bounding box center [232, 162] width 173 height 34
click at [280, 160] on button "Check in" at bounding box center [289, 162] width 43 height 18
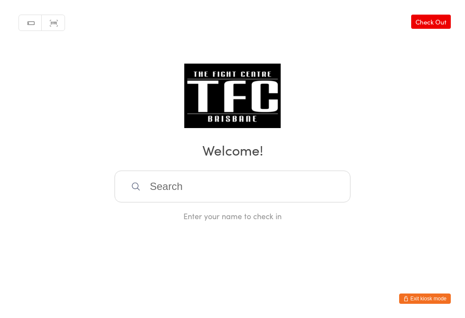
click at [268, 198] on input "search" at bounding box center [232, 187] width 236 height 32
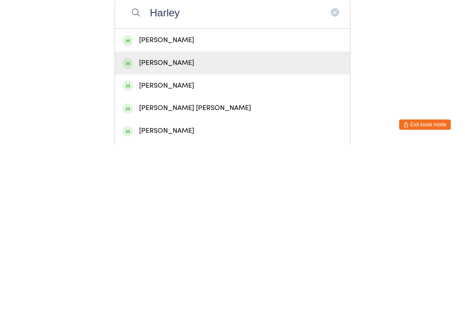
type input "Harley"
click at [268, 231] on div "[PERSON_NAME]" at bounding box center [232, 237] width 220 height 12
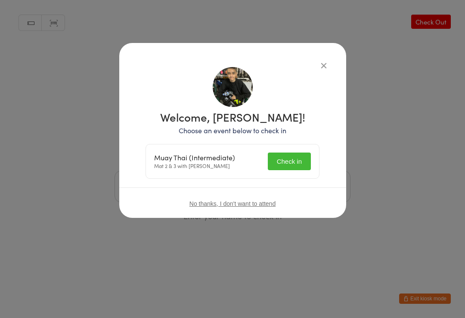
click at [294, 155] on button "Check in" at bounding box center [289, 162] width 43 height 18
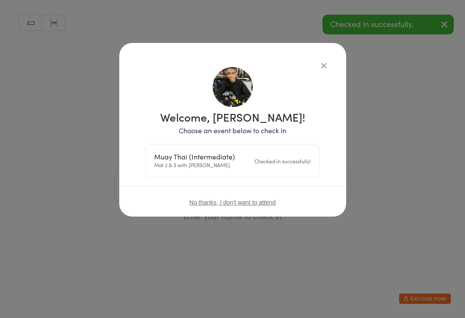
click at [322, 57] on div "Welcome, [PERSON_NAME]! Choose an event below to check in Muay Thai (Intermedia…" at bounding box center [232, 130] width 227 height 174
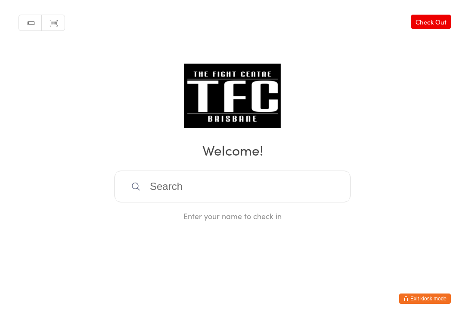
click at [174, 184] on input "search" at bounding box center [232, 187] width 236 height 32
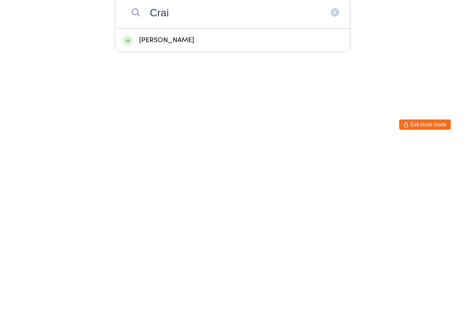
type input "Crai"
click at [162, 209] on div "[PERSON_NAME]" at bounding box center [232, 215] width 220 height 12
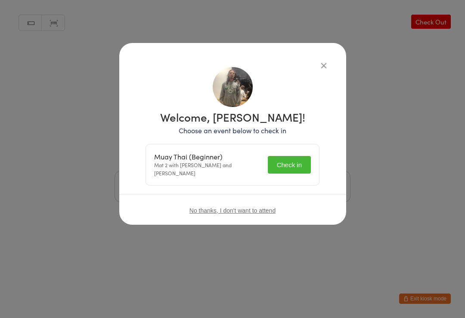
click at [292, 159] on button "Check in" at bounding box center [289, 165] width 43 height 18
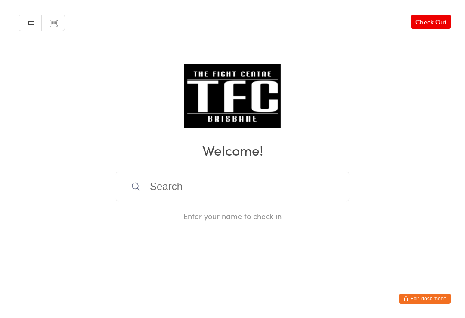
click at [196, 196] on input "search" at bounding box center [232, 187] width 236 height 32
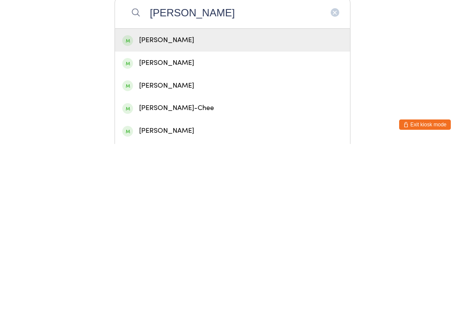
type input "[PERSON_NAME]"
click at [180, 203] on div "[PERSON_NAME]" at bounding box center [232, 214] width 235 height 23
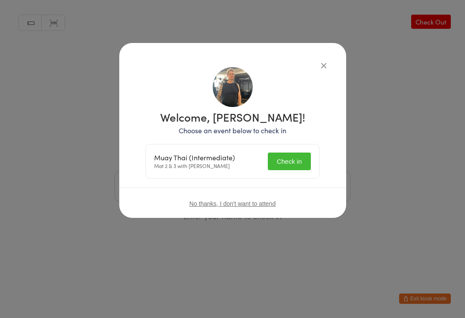
click at [283, 159] on button "Check in" at bounding box center [289, 162] width 43 height 18
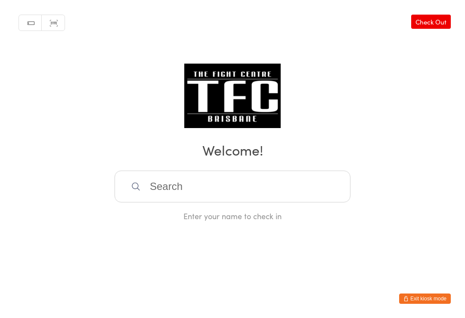
click at [169, 192] on input "search" at bounding box center [232, 187] width 236 height 32
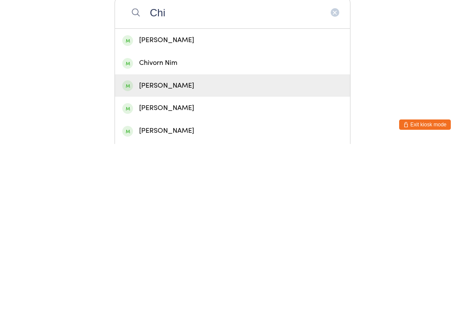
type input "Chi"
click at [155, 254] on div "[PERSON_NAME]" at bounding box center [232, 260] width 220 height 12
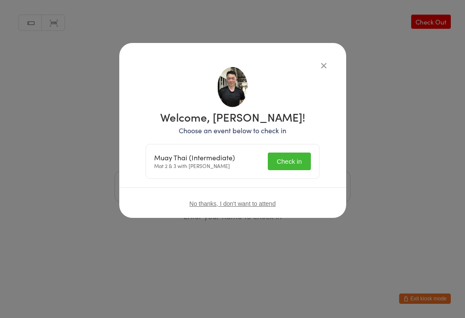
click at [284, 161] on button "Check in" at bounding box center [289, 162] width 43 height 18
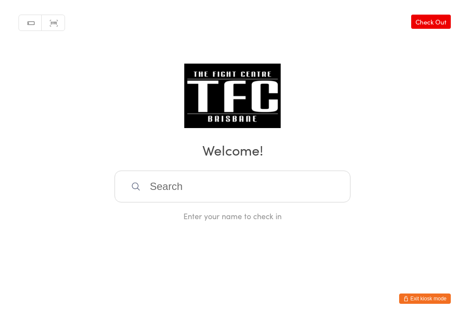
click at [277, 169] on div "Manual search Scanner input Check Out Welcome! Enter your name to check in" at bounding box center [232, 111] width 465 height 222
click at [277, 182] on input "search" at bounding box center [232, 187] width 236 height 32
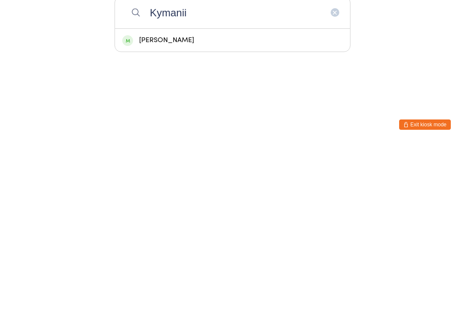
type input "Kymanii"
click at [277, 209] on div "[PERSON_NAME]" at bounding box center [232, 215] width 220 height 12
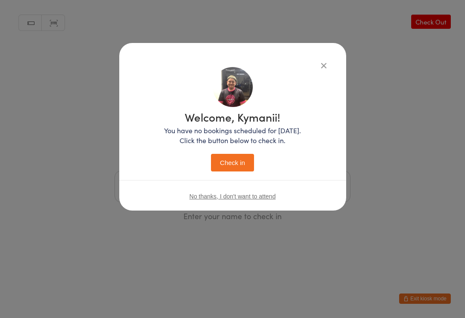
click at [236, 160] on button "Check in" at bounding box center [232, 163] width 43 height 18
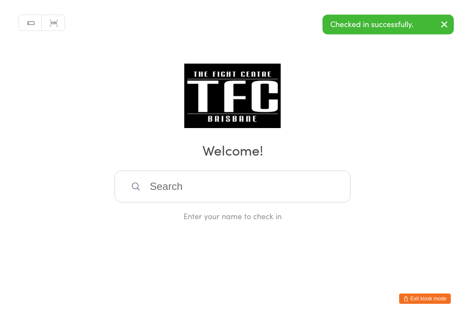
click at [257, 199] on input "search" at bounding box center [232, 187] width 236 height 32
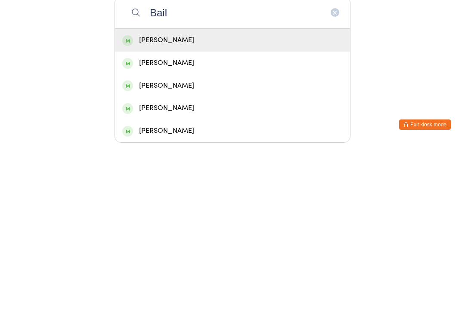
type input "Bail"
click at [238, 209] on div "[PERSON_NAME]" at bounding box center [232, 215] width 220 height 12
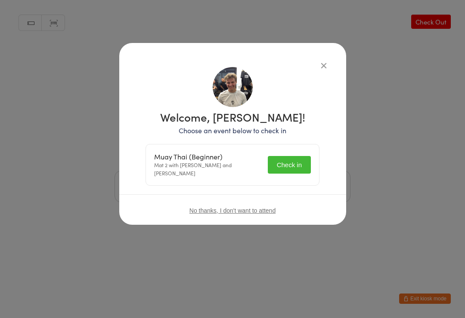
click at [295, 164] on button "Check in" at bounding box center [289, 165] width 43 height 18
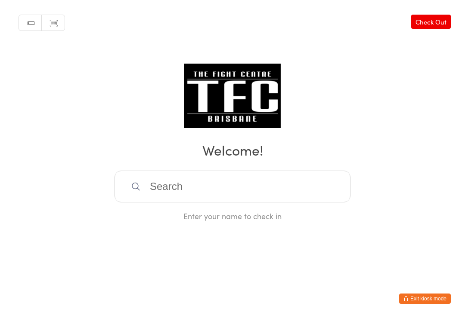
click at [130, 186] on input "search" at bounding box center [232, 187] width 236 height 32
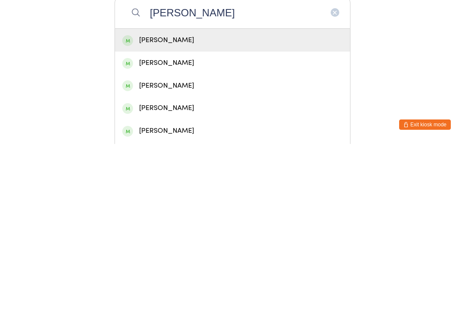
type input "[PERSON_NAME]"
click at [315, 209] on div "[PERSON_NAME]" at bounding box center [232, 215] width 220 height 12
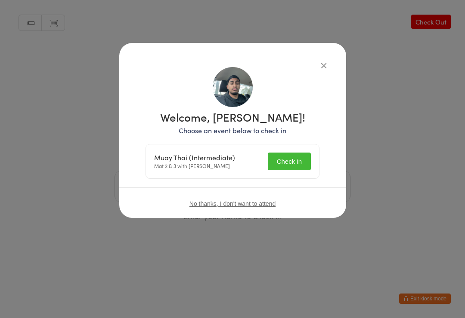
click at [292, 160] on button "Check in" at bounding box center [289, 162] width 43 height 18
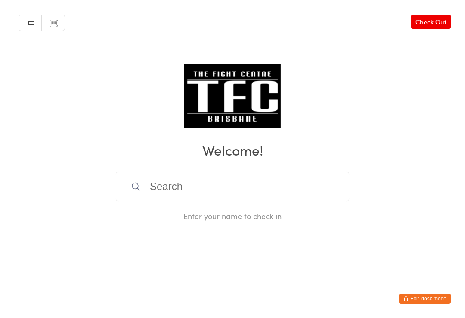
click at [310, 182] on input "search" at bounding box center [232, 187] width 236 height 32
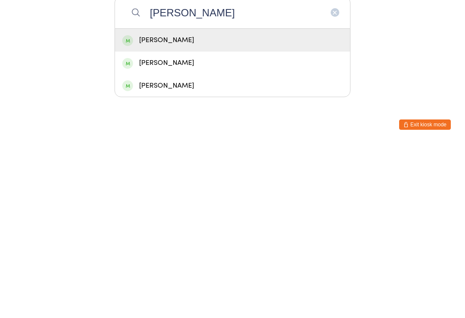
type input "[PERSON_NAME]"
click at [312, 203] on div "[PERSON_NAME]" at bounding box center [232, 214] width 235 height 23
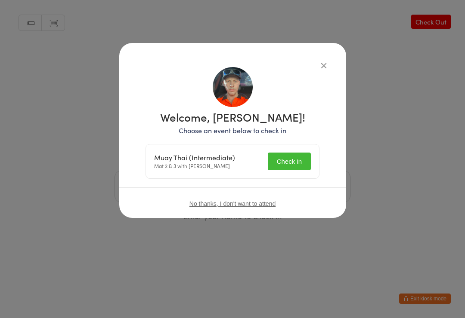
click at [295, 169] on button "Check in" at bounding box center [289, 162] width 43 height 18
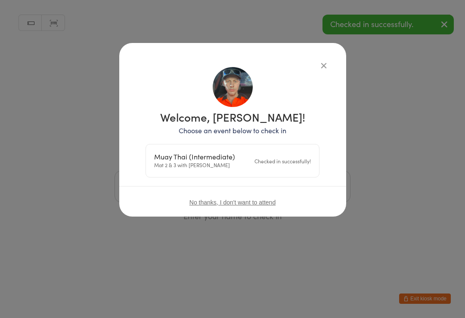
click at [322, 64] on div "Manual search Scanner input Check Out Welcome! Enter your name to check in" at bounding box center [232, 111] width 465 height 222
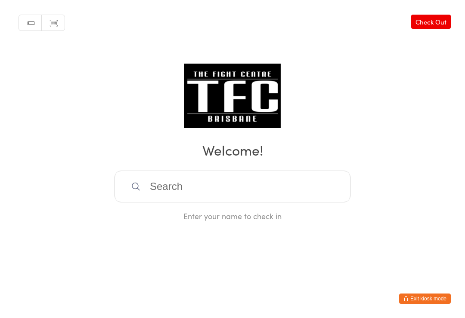
click at [225, 201] on input "search" at bounding box center [232, 187] width 236 height 32
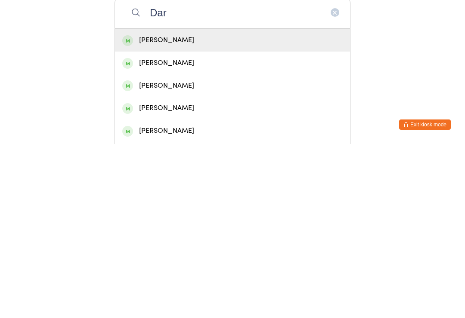
type input "Dar"
click at [182, 209] on div "[PERSON_NAME]" at bounding box center [232, 215] width 220 height 12
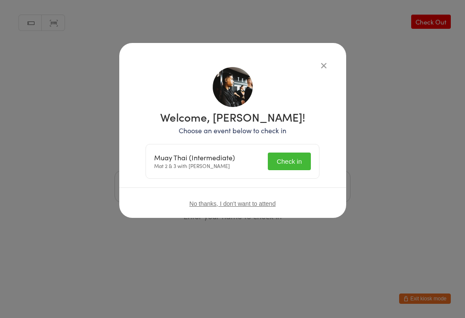
click at [288, 156] on button "Check in" at bounding box center [289, 162] width 43 height 18
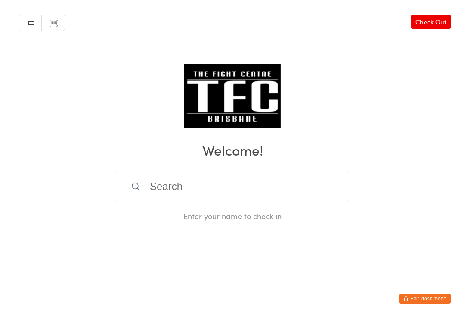
click at [172, 189] on input "search" at bounding box center [232, 187] width 236 height 32
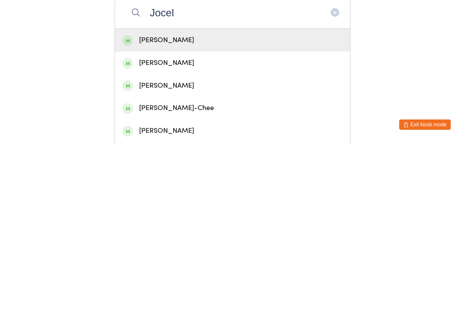
type input "Jocel"
click at [257, 209] on div "[PERSON_NAME]" at bounding box center [232, 215] width 220 height 12
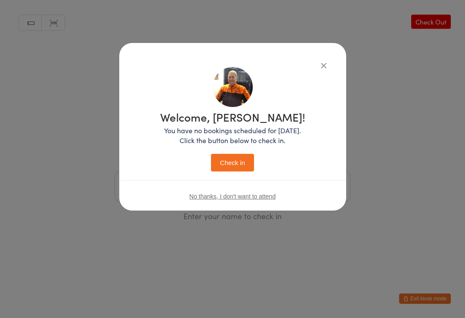
click at [238, 163] on button "Check in" at bounding box center [232, 163] width 43 height 18
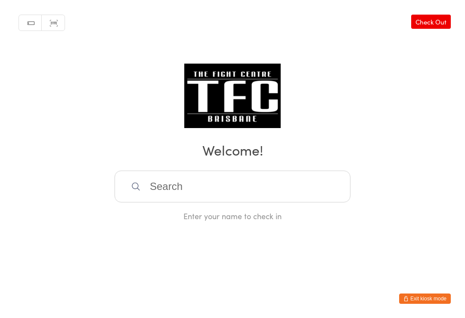
click at [156, 192] on input "search" at bounding box center [232, 187] width 236 height 32
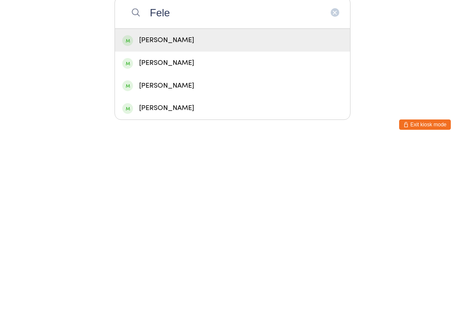
type input "Fele"
click at [159, 209] on div "[PERSON_NAME]" at bounding box center [232, 215] width 220 height 12
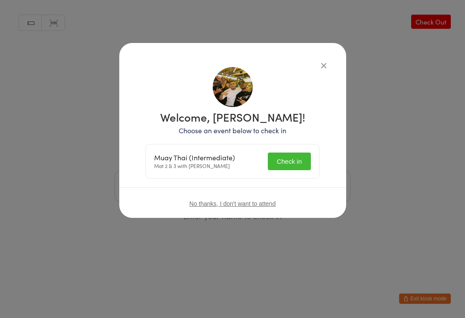
click at [289, 157] on button "Check in" at bounding box center [289, 162] width 43 height 18
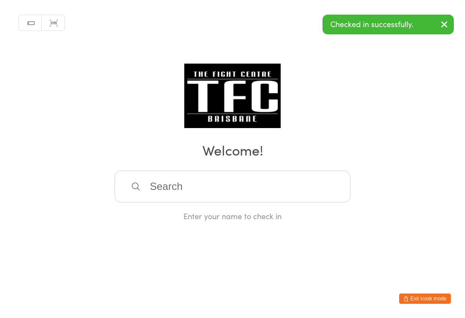
click at [310, 188] on input "search" at bounding box center [232, 187] width 236 height 32
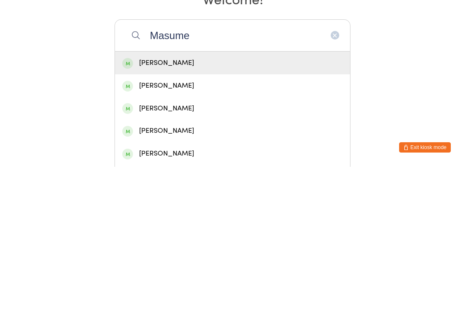
click at [252, 171] on input "Masume" at bounding box center [232, 187] width 236 height 32
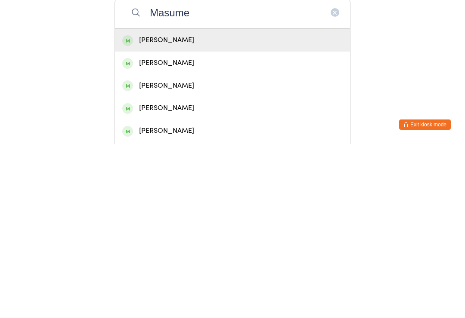
type input "Masume"
click at [245, 209] on div "[PERSON_NAME]" at bounding box center [232, 215] width 220 height 12
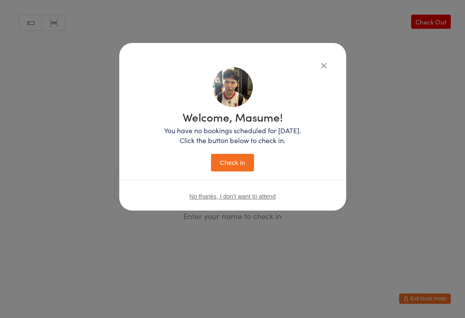
click at [237, 158] on button "Check in" at bounding box center [232, 163] width 43 height 18
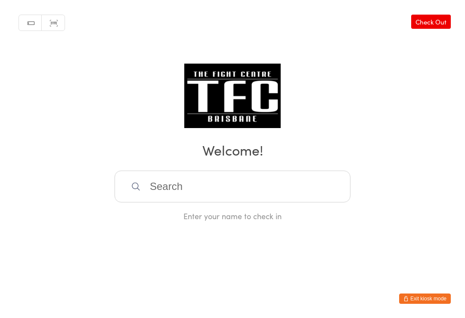
click at [176, 187] on input "search" at bounding box center [232, 187] width 236 height 32
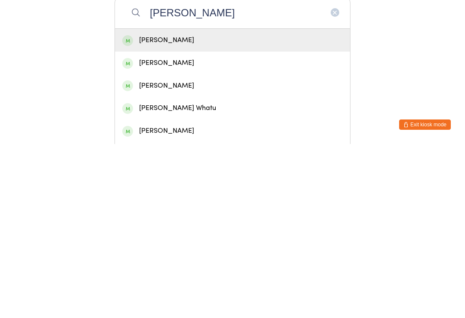
type input "[PERSON_NAME]"
click at [210, 209] on div "[PERSON_NAME]" at bounding box center [232, 215] width 220 height 12
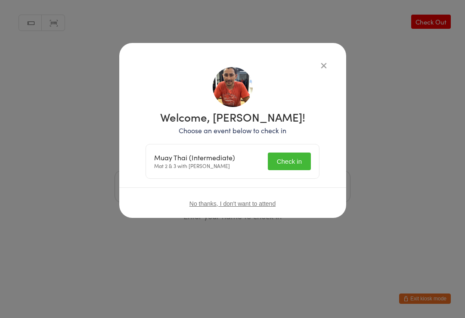
click at [285, 163] on button "Check in" at bounding box center [289, 162] width 43 height 18
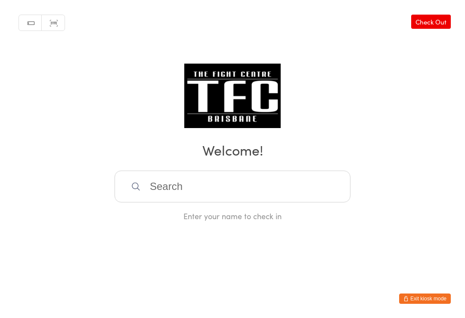
click at [260, 198] on input "search" at bounding box center [232, 187] width 236 height 32
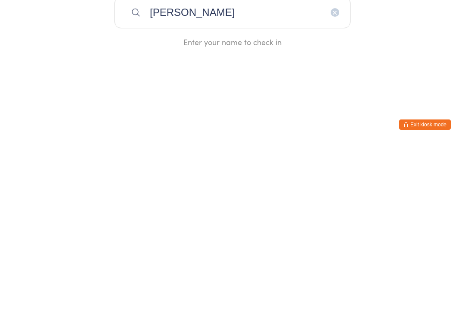
type input "Calob"
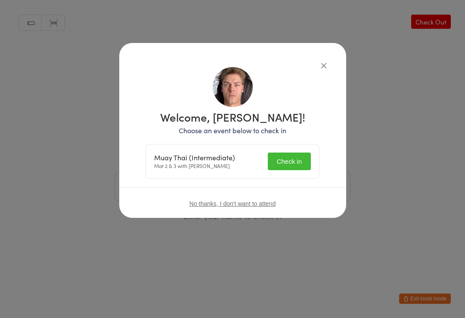
click at [300, 155] on button "Check in" at bounding box center [289, 162] width 43 height 18
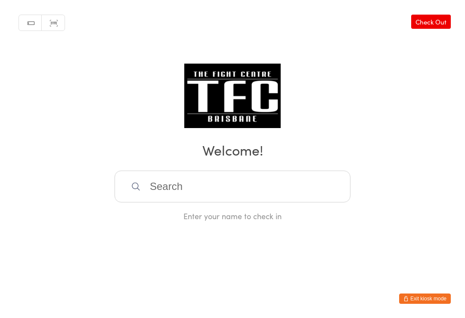
click at [178, 191] on input "search" at bounding box center [232, 187] width 236 height 32
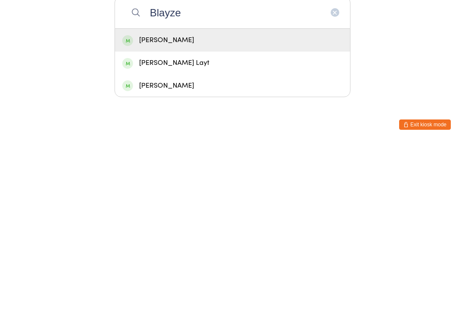
type input "Blayze"
click at [175, 209] on div "[PERSON_NAME]" at bounding box center [232, 215] width 220 height 12
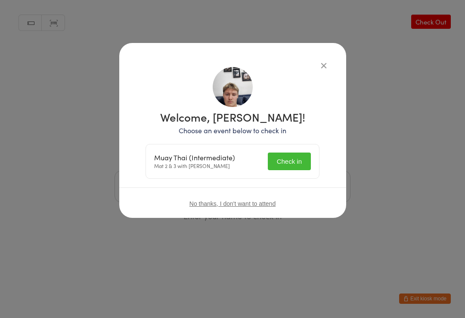
click at [284, 157] on button "Check in" at bounding box center [289, 162] width 43 height 18
